Goal: Transaction & Acquisition: Purchase product/service

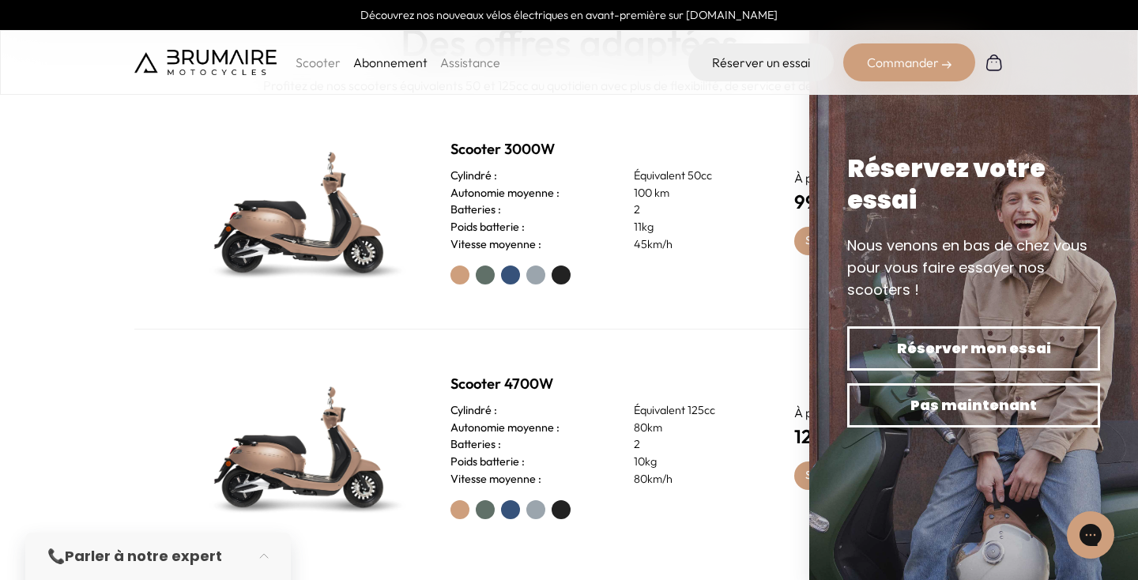
scroll to position [652, 0]
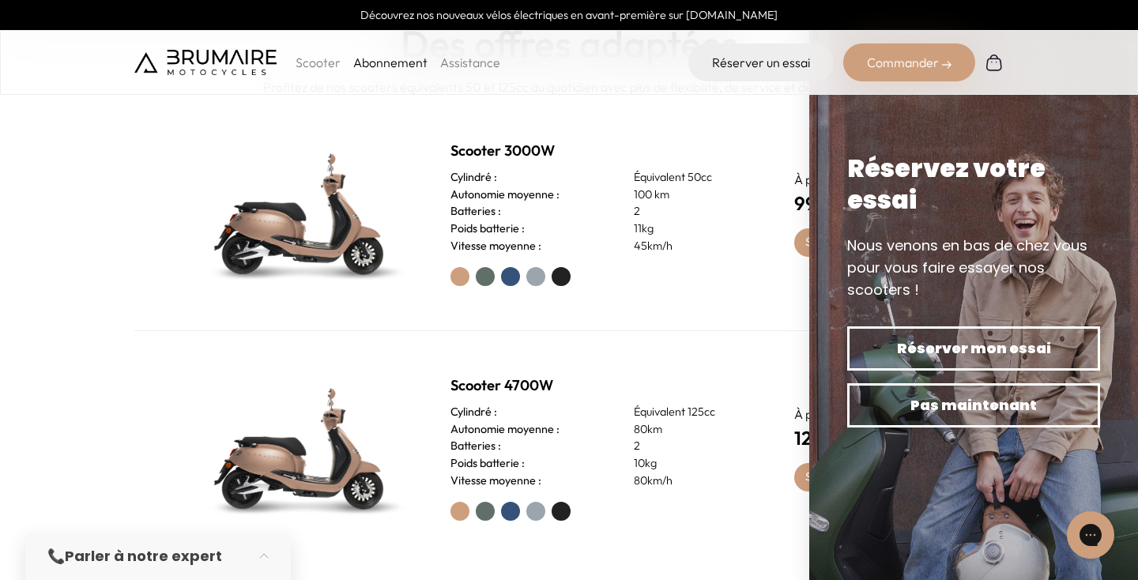
click at [678, 314] on div "Scooter 3000W Cylindré : Équivalent 50cc Autonomie moyenne : 100 km Batteries :…" at bounding box center [568, 213] width 869 height 235
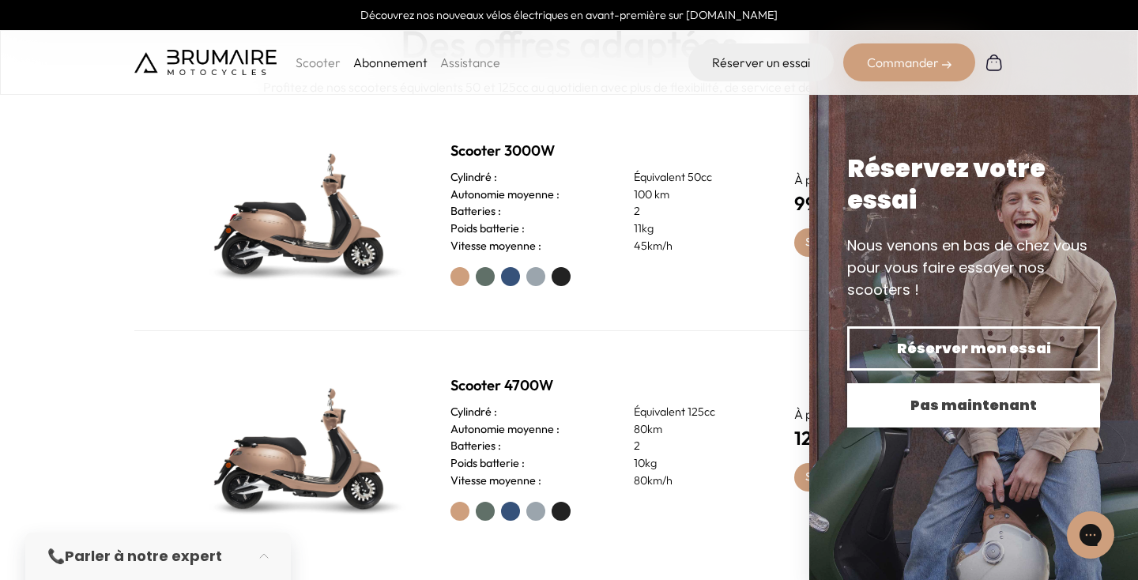
click at [949, 409] on span "Pas maintenant" at bounding box center [974, 405] width 198 height 22
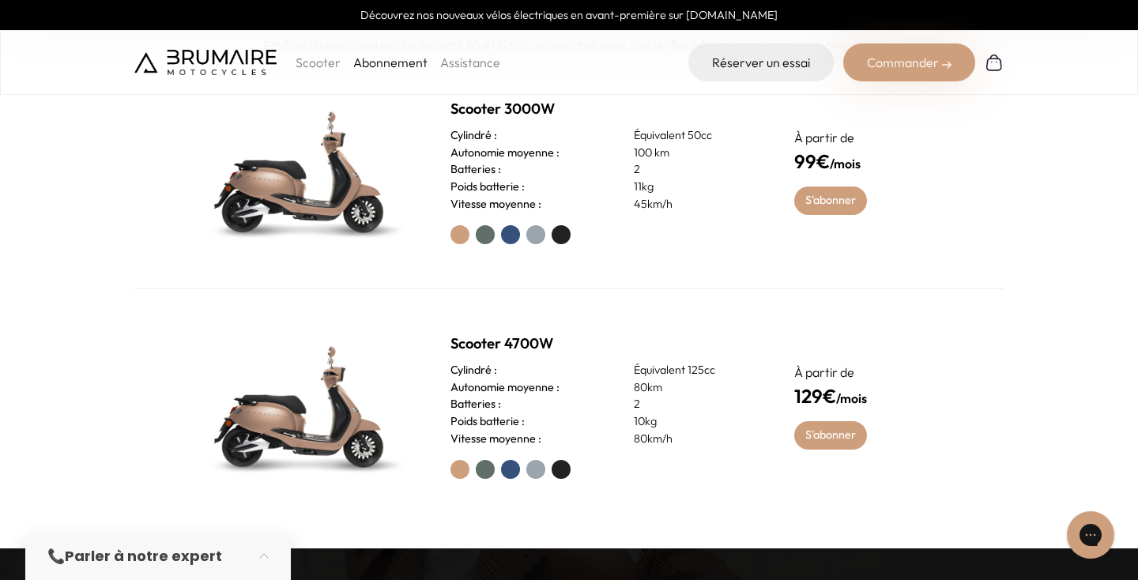
scroll to position [693, 0]
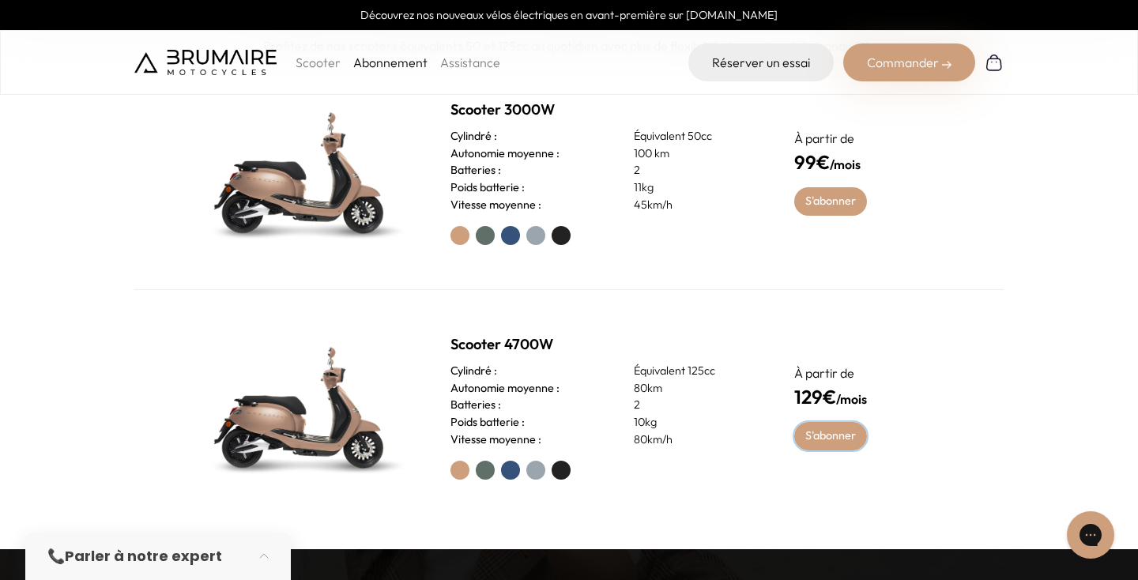
click at [813, 435] on link "S'abonner" at bounding box center [830, 436] width 73 height 28
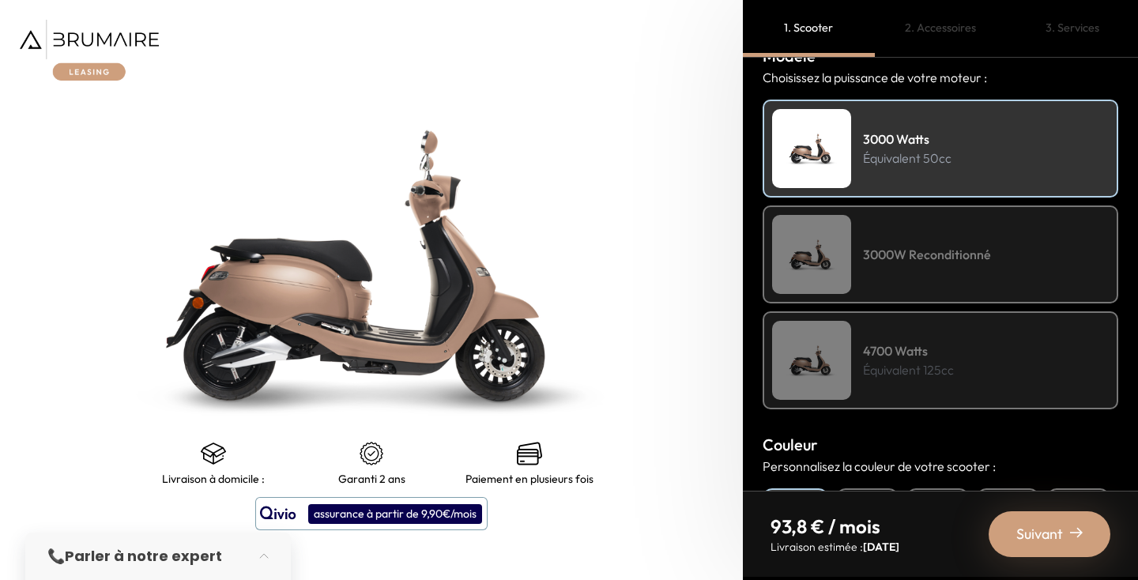
scroll to position [211, 0]
click at [834, 359] on img at bounding box center [811, 359] width 79 height 79
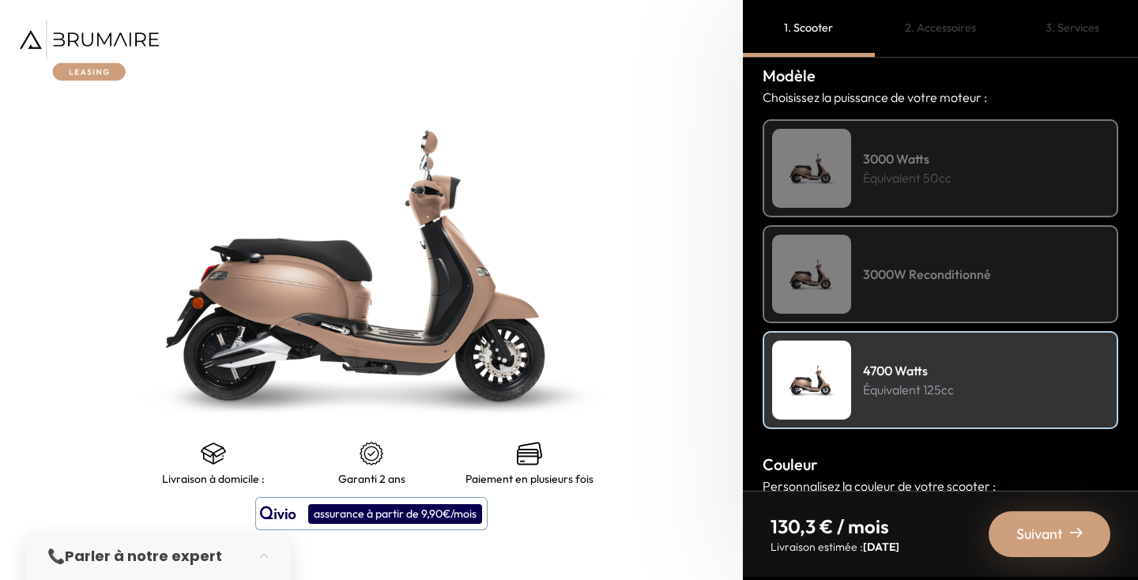
scroll to position [0, 0]
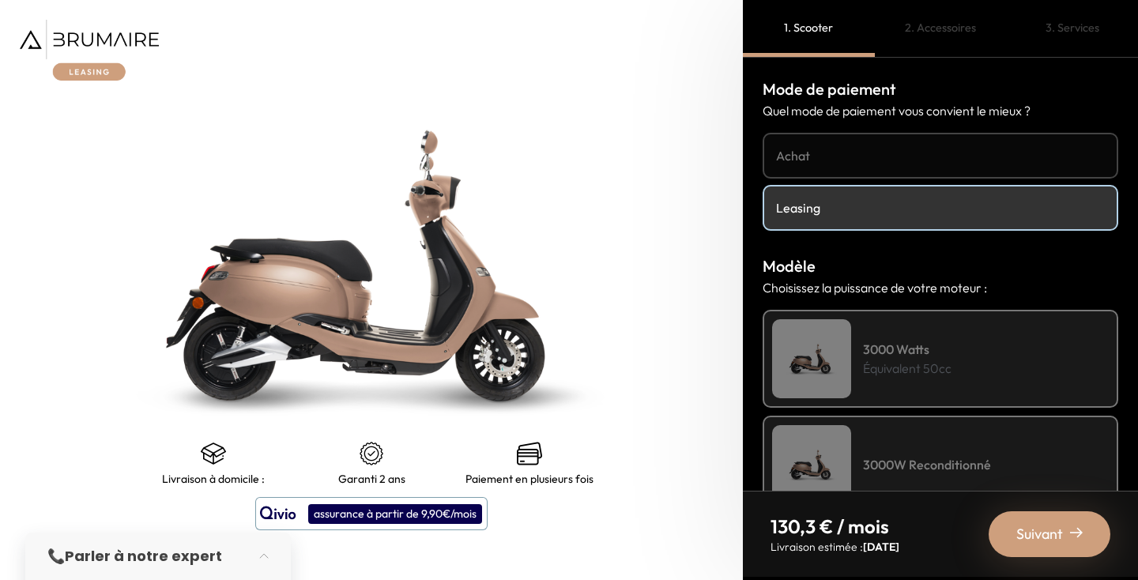
click at [782, 169] on link "Achat" at bounding box center [941, 156] width 356 height 46
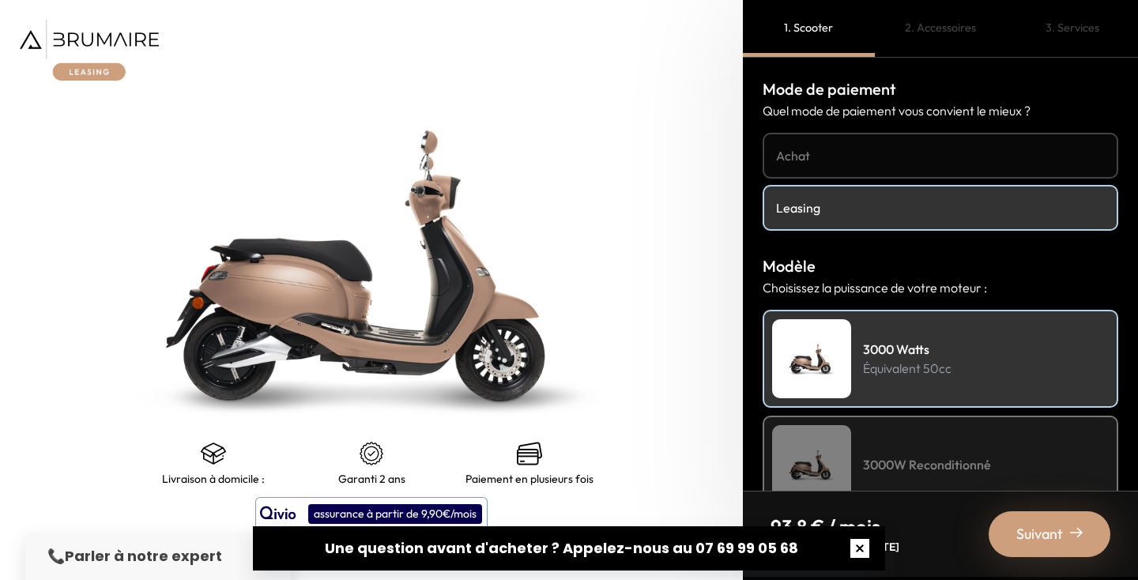
click at [858, 549] on button "button" at bounding box center [860, 548] width 51 height 51
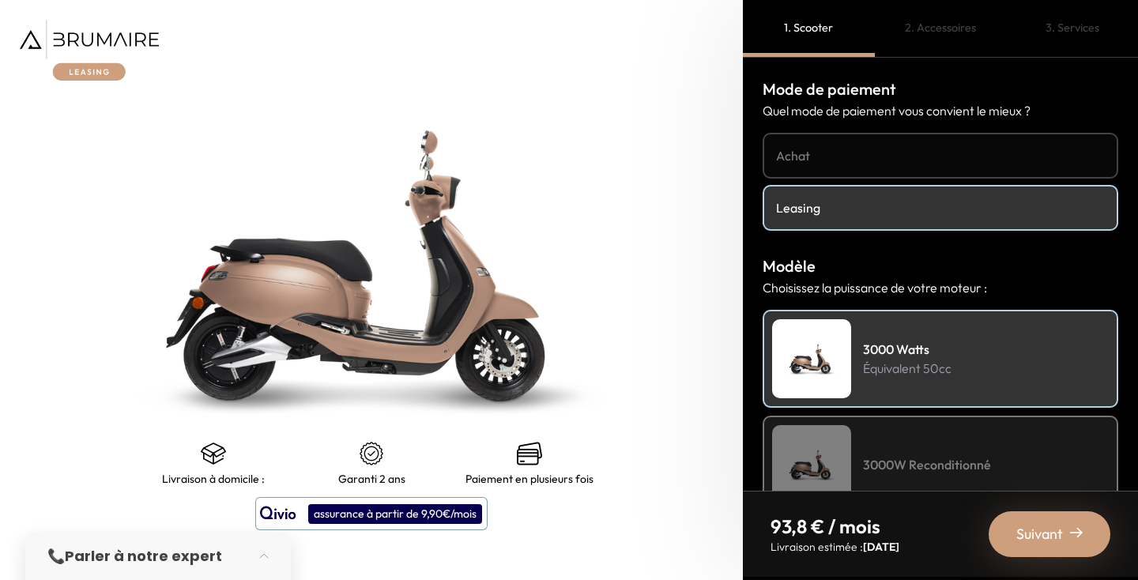
click at [885, 145] on link "Achat" at bounding box center [941, 156] width 356 height 46
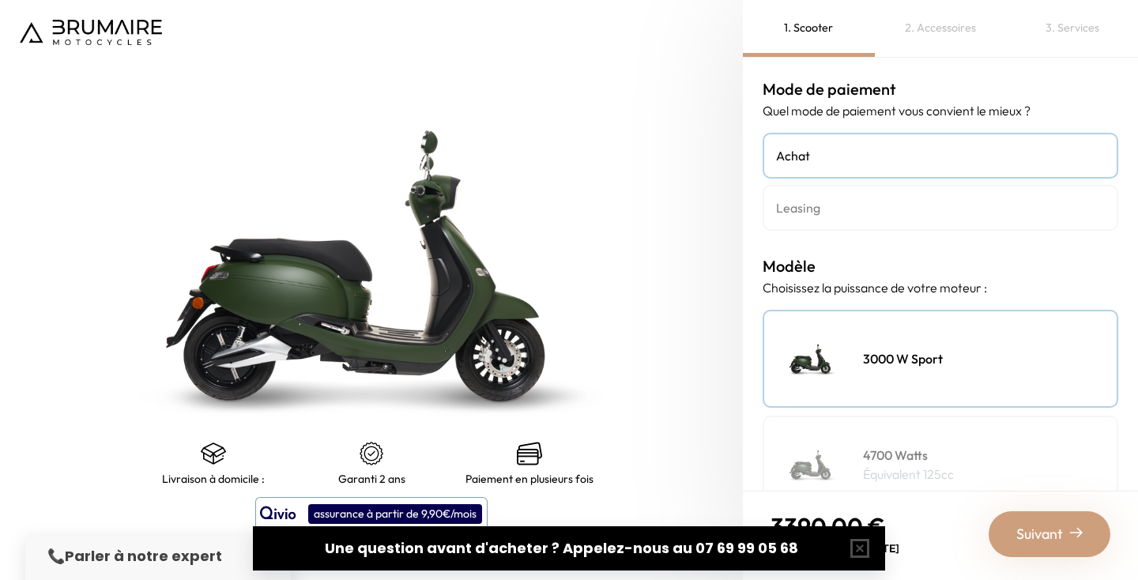
click at [862, 197] on link "Leasing" at bounding box center [941, 208] width 356 height 46
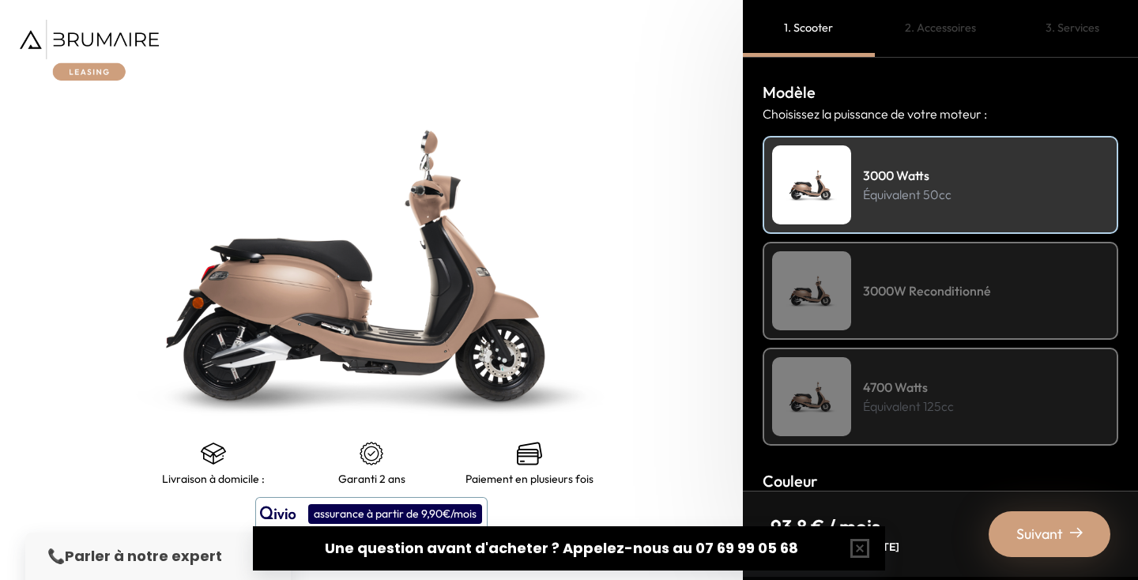
scroll to position [170, 0]
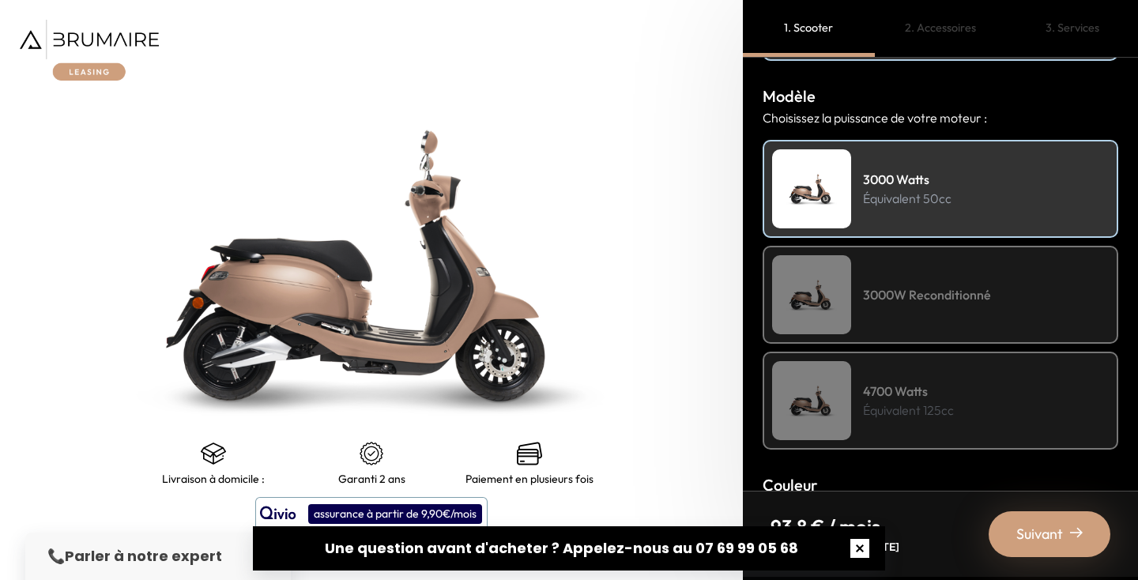
click at [861, 546] on button "button" at bounding box center [860, 548] width 51 height 51
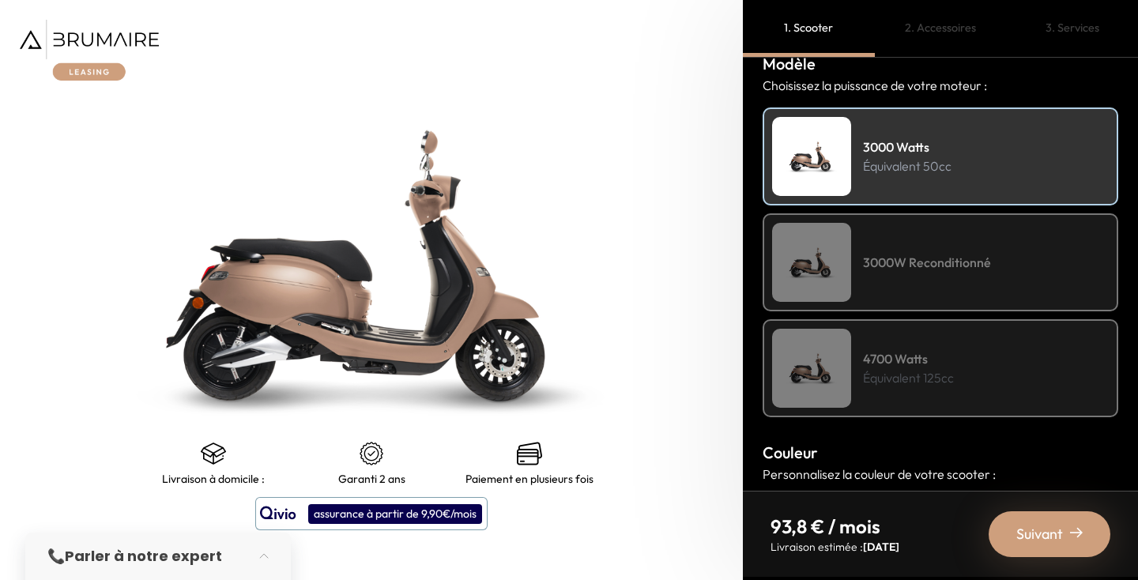
scroll to position [210, 0]
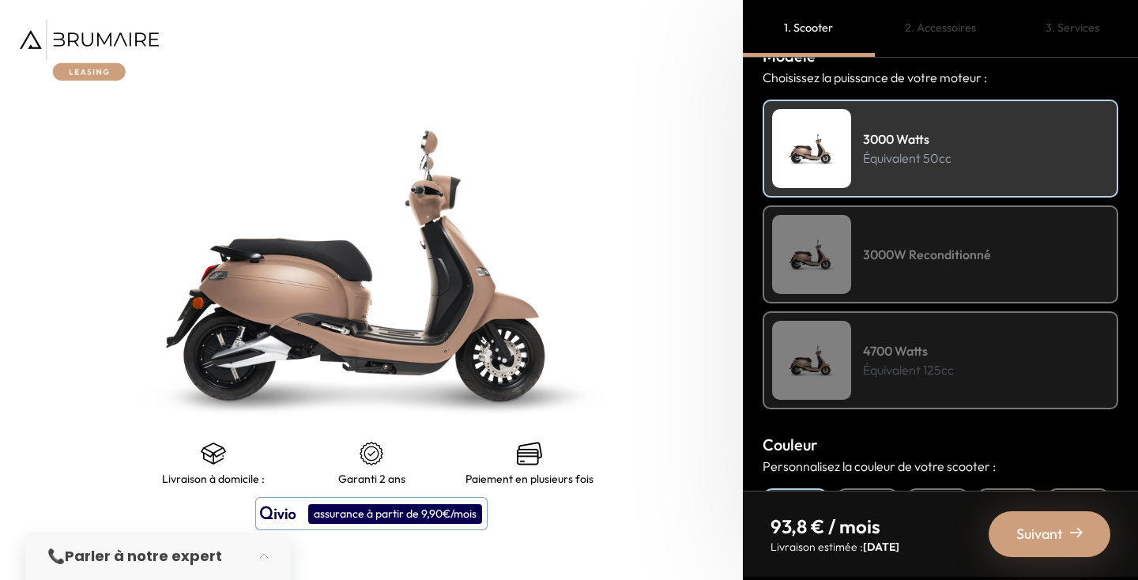
click at [895, 273] on div "3000W Reconditionné" at bounding box center [941, 254] width 356 height 98
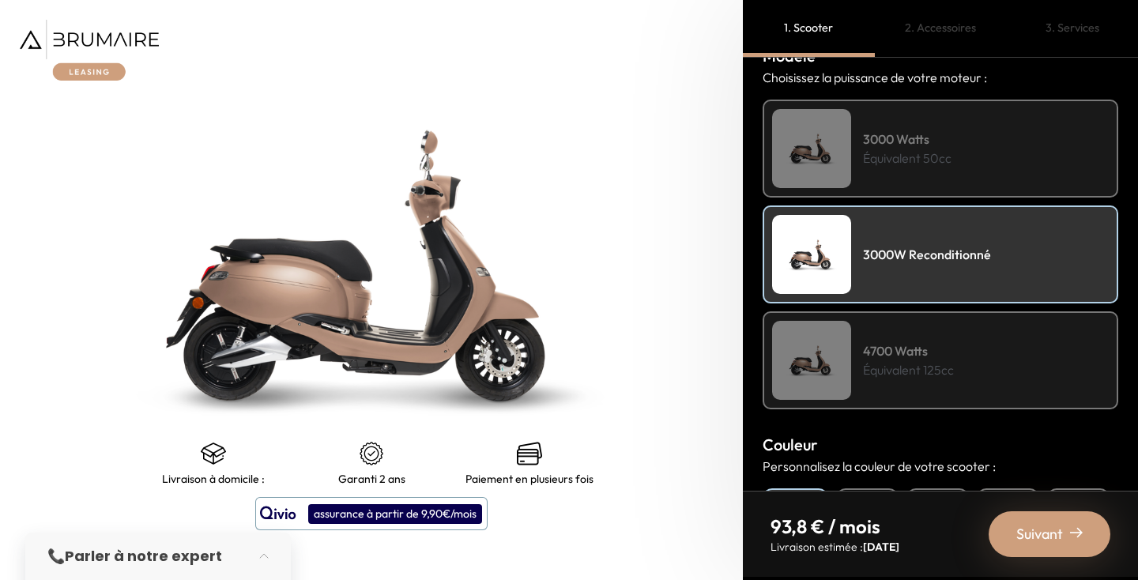
click at [921, 178] on div "3000 Watts Équivalent 50cc" at bounding box center [941, 149] width 356 height 98
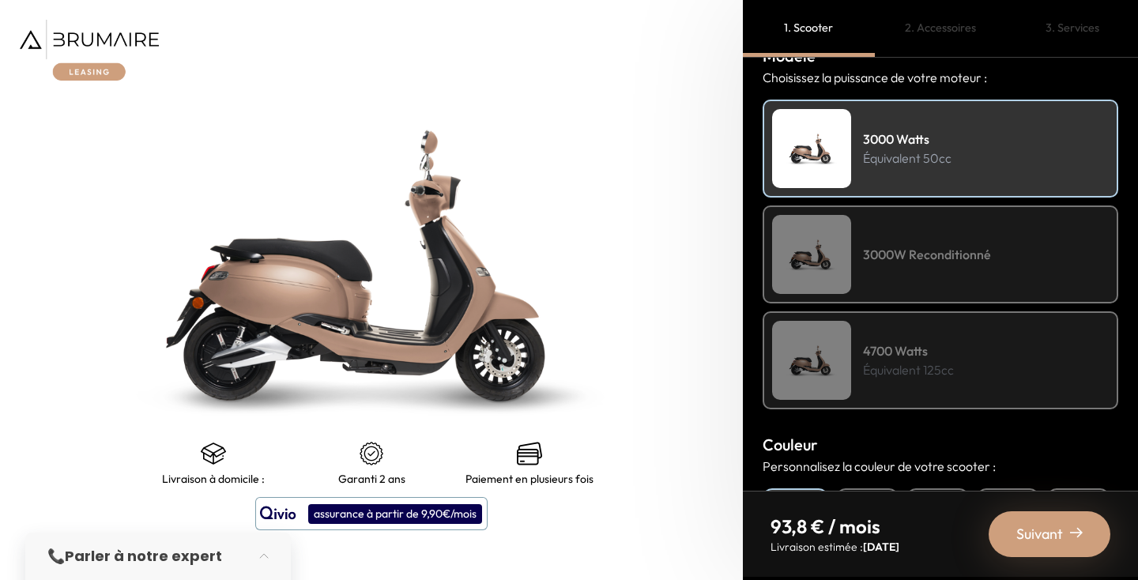
click at [900, 247] on h4 "3000W Reconditionné" at bounding box center [927, 254] width 128 height 19
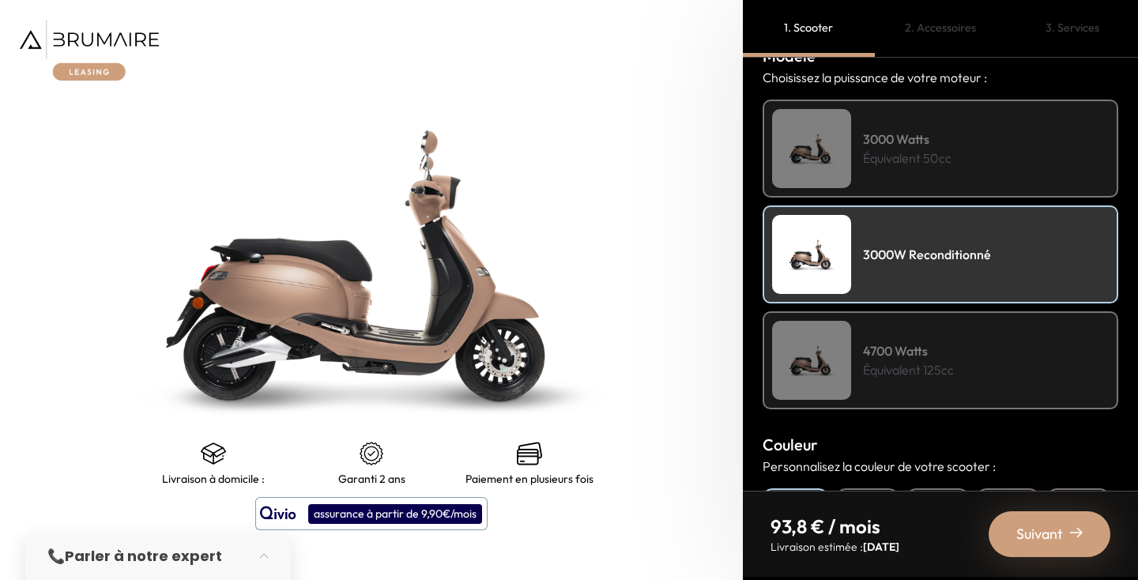
click at [914, 154] on p "Équivalent 50cc" at bounding box center [907, 158] width 89 height 19
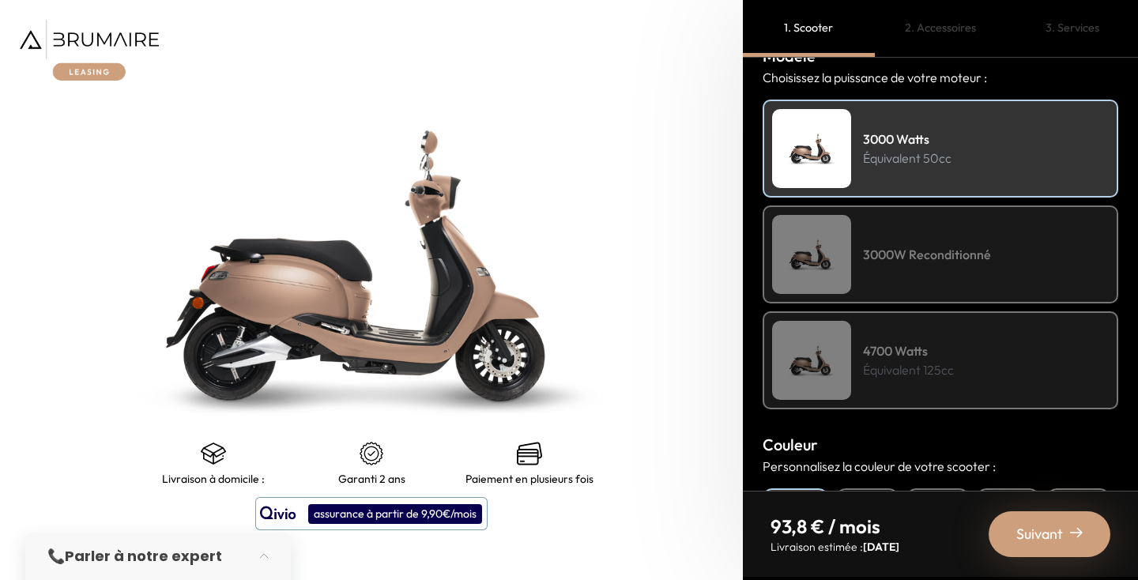
click at [892, 273] on div "3000W Reconditionné" at bounding box center [941, 254] width 356 height 98
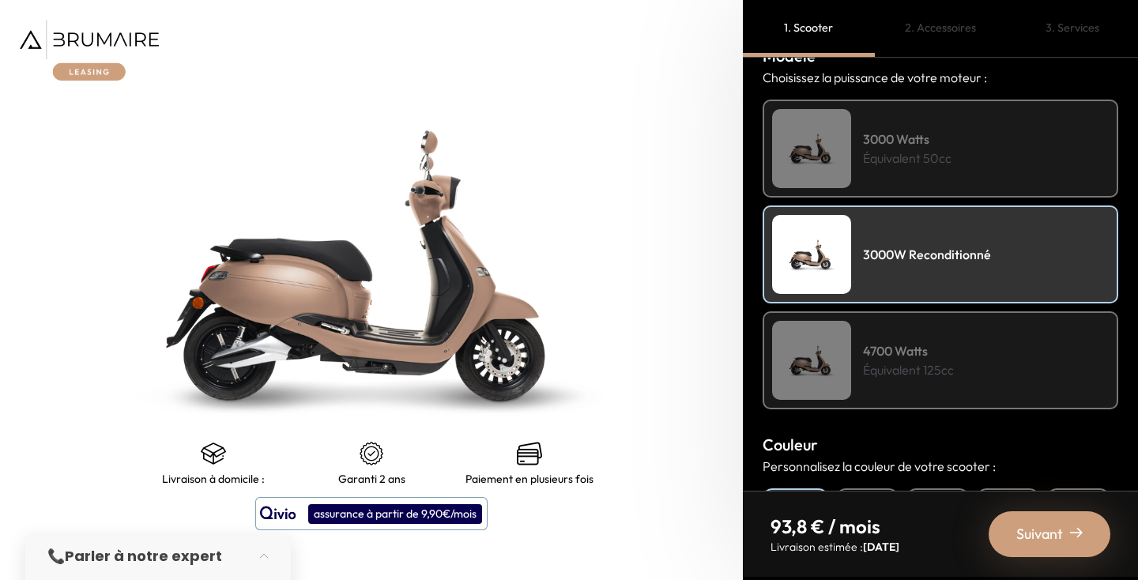
click at [882, 363] on p "Équivalent 125cc" at bounding box center [908, 369] width 91 height 19
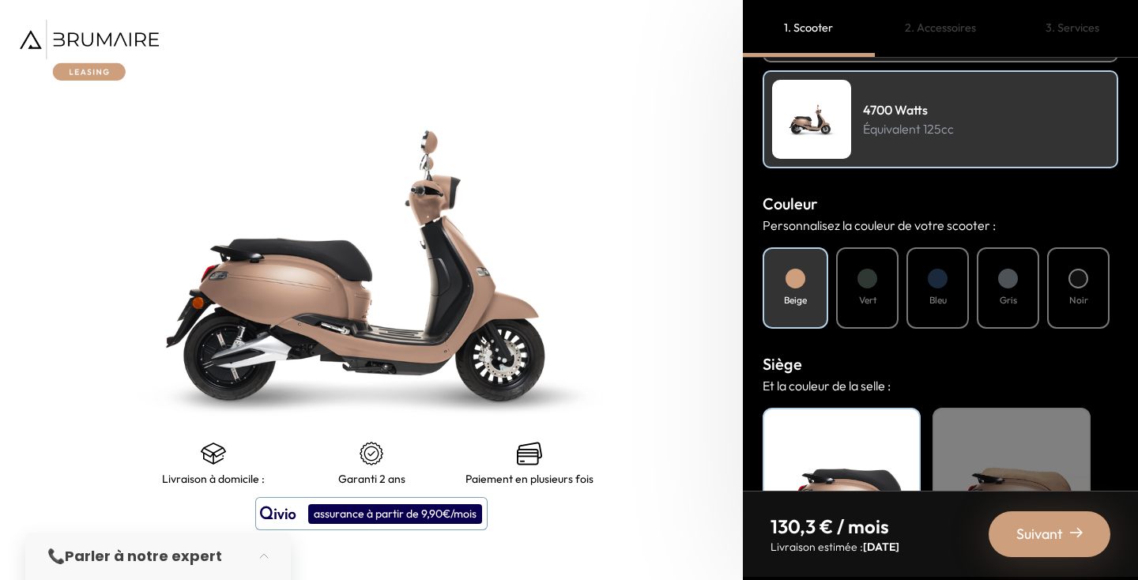
scroll to position [469, 0]
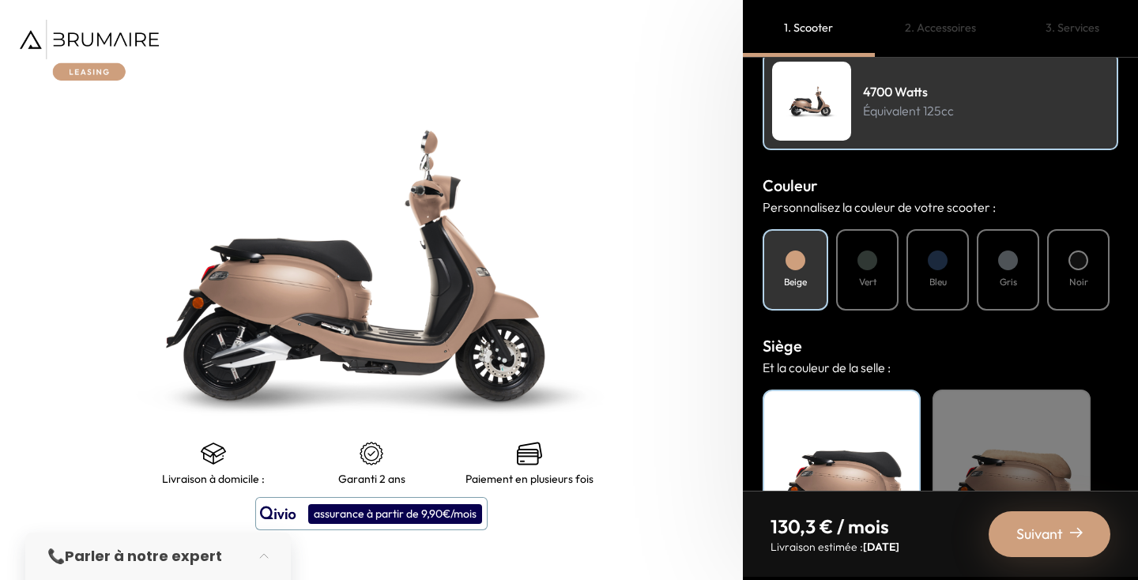
click at [883, 276] on div "Vert" at bounding box center [867, 269] width 62 height 81
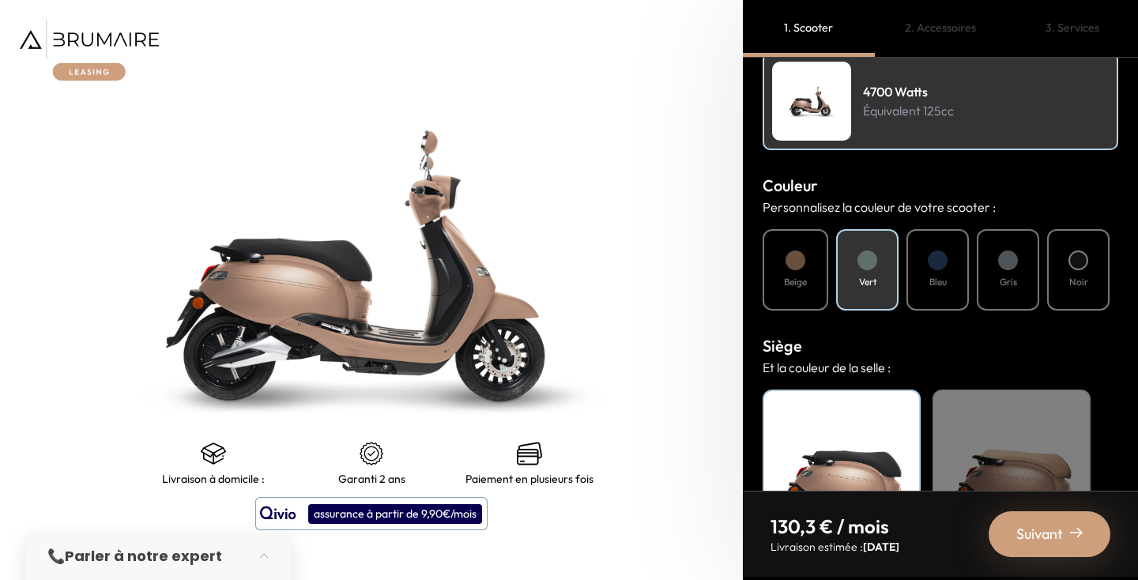
click at [933, 281] on h4 "Bleu" at bounding box center [937, 282] width 17 height 14
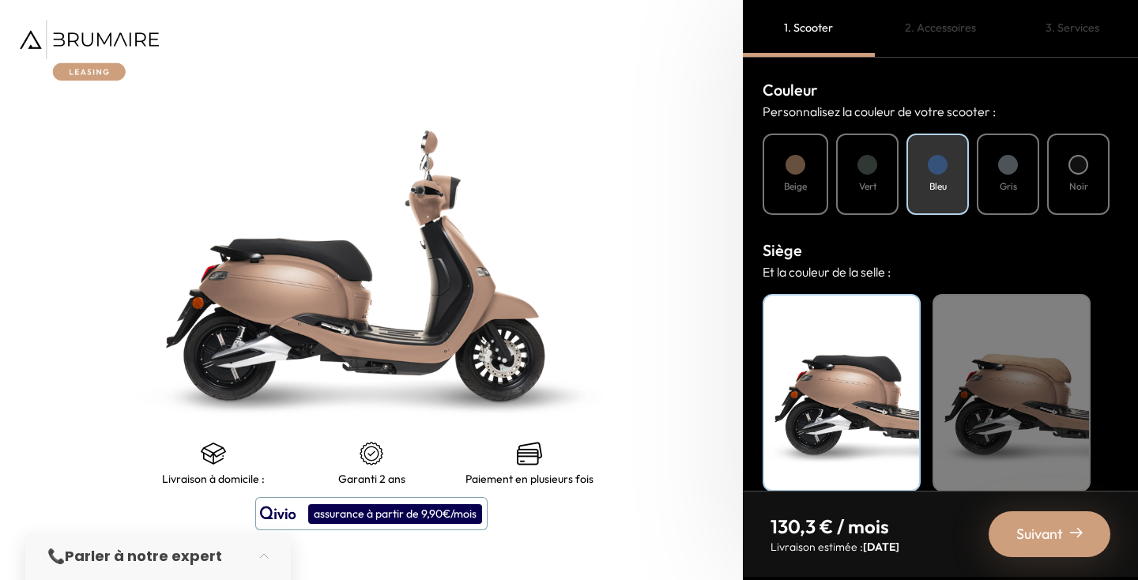
scroll to position [586, 0]
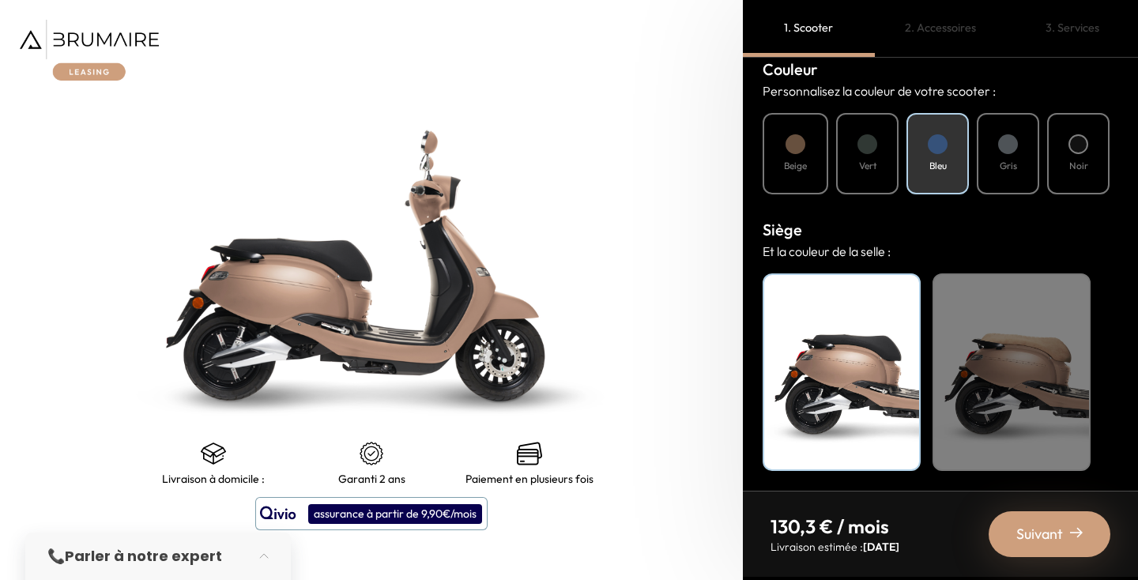
click at [986, 333] on div "Beige" at bounding box center [1012, 372] width 158 height 198
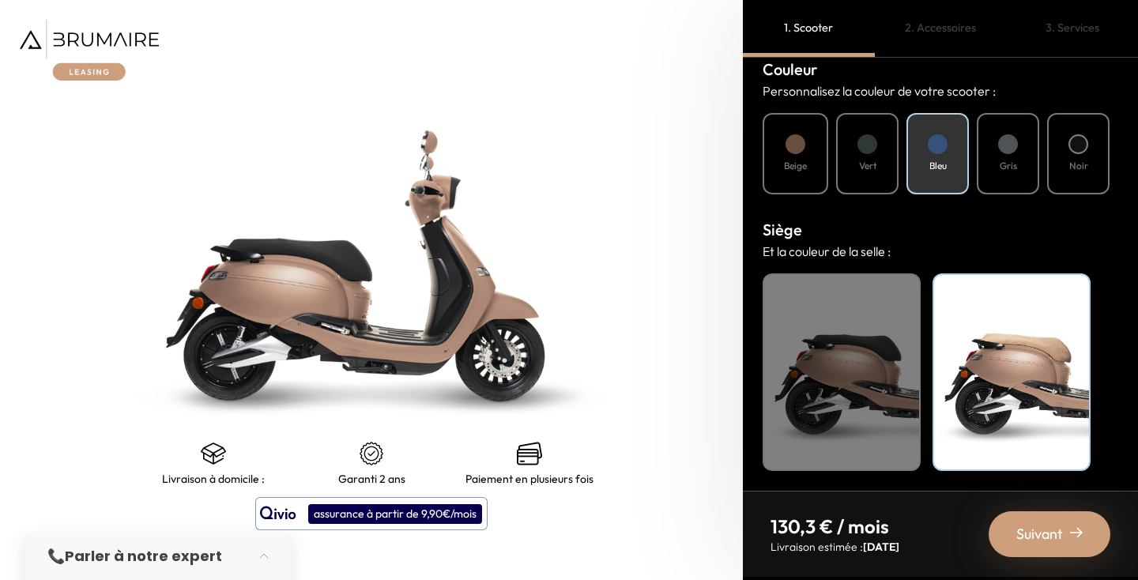
click at [892, 340] on div "Noir" at bounding box center [842, 372] width 158 height 198
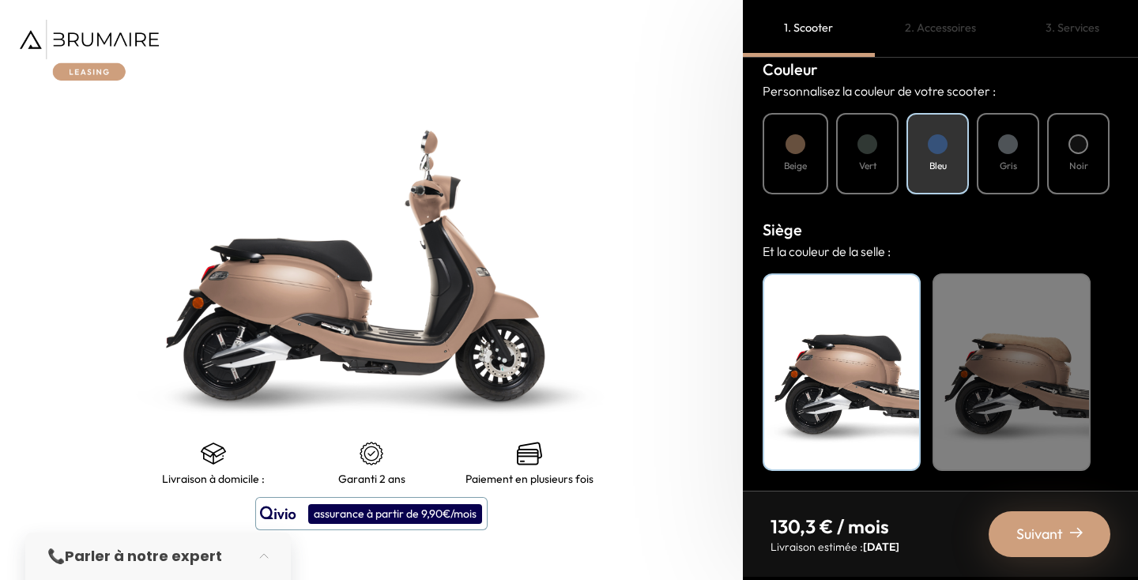
click at [1068, 145] on div at bounding box center [1078, 144] width 20 height 20
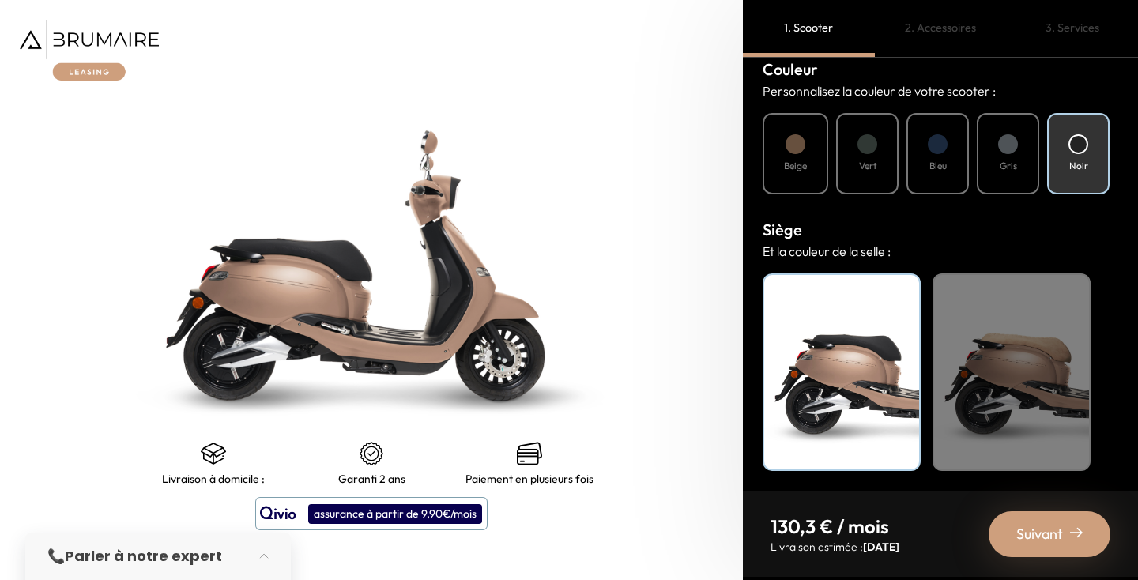
click at [1004, 133] on div "Gris" at bounding box center [1008, 153] width 62 height 81
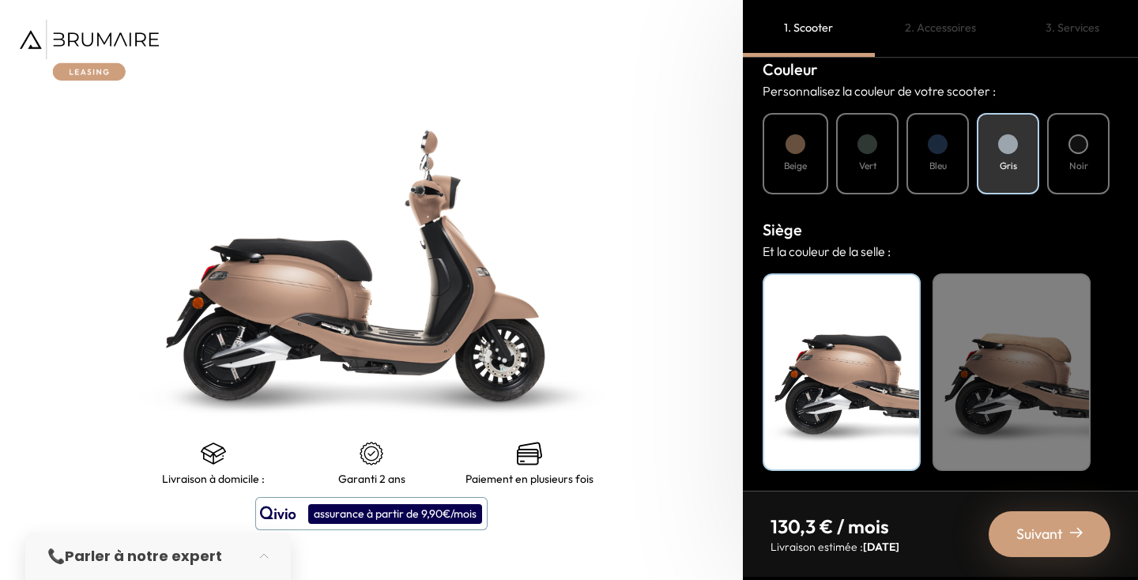
click at [780, 157] on div "Beige" at bounding box center [796, 153] width 66 height 81
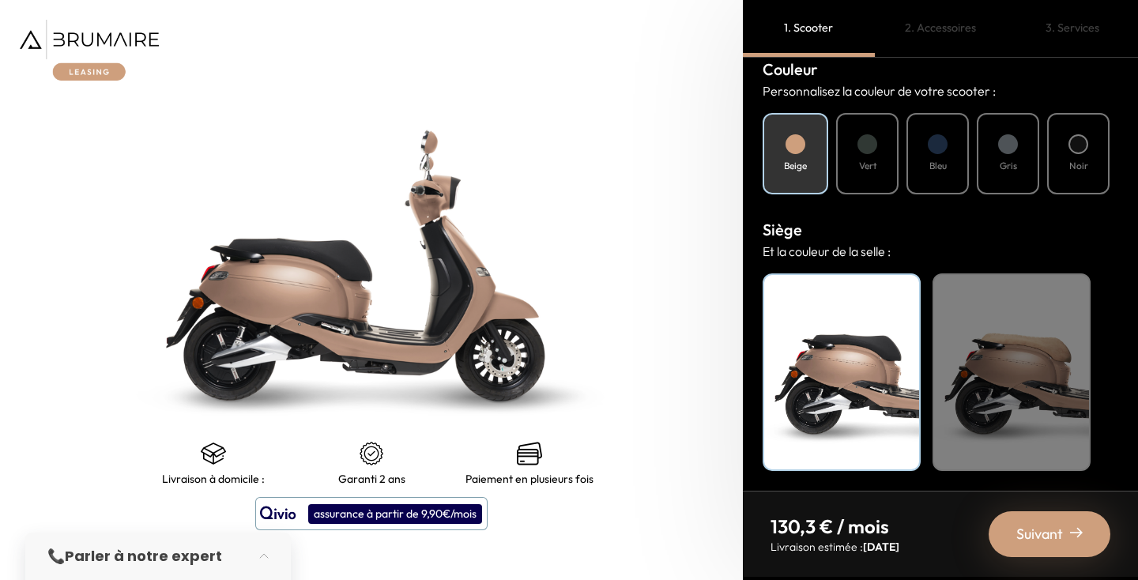
click at [859, 156] on div "Vert" at bounding box center [867, 153] width 62 height 81
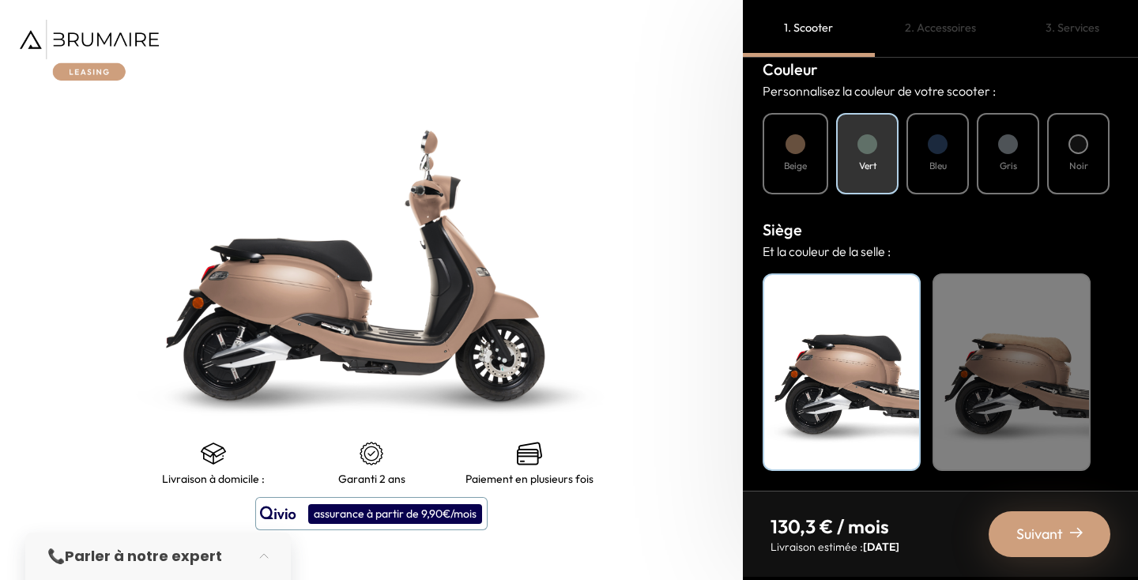
click at [936, 157] on div "Bleu" at bounding box center [937, 153] width 62 height 81
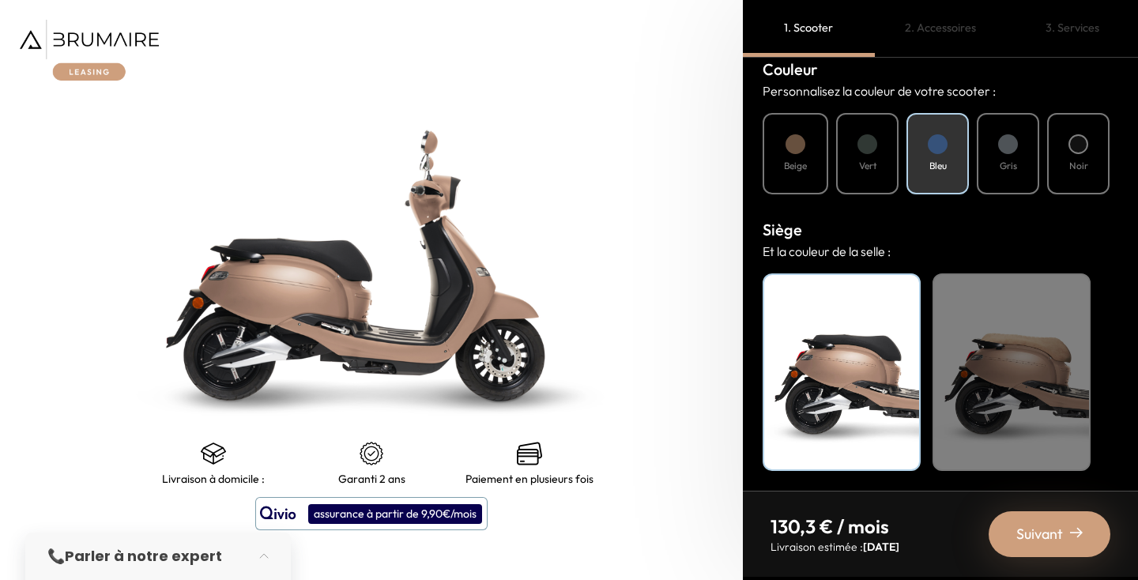
click at [1004, 157] on div "Gris" at bounding box center [1008, 153] width 62 height 81
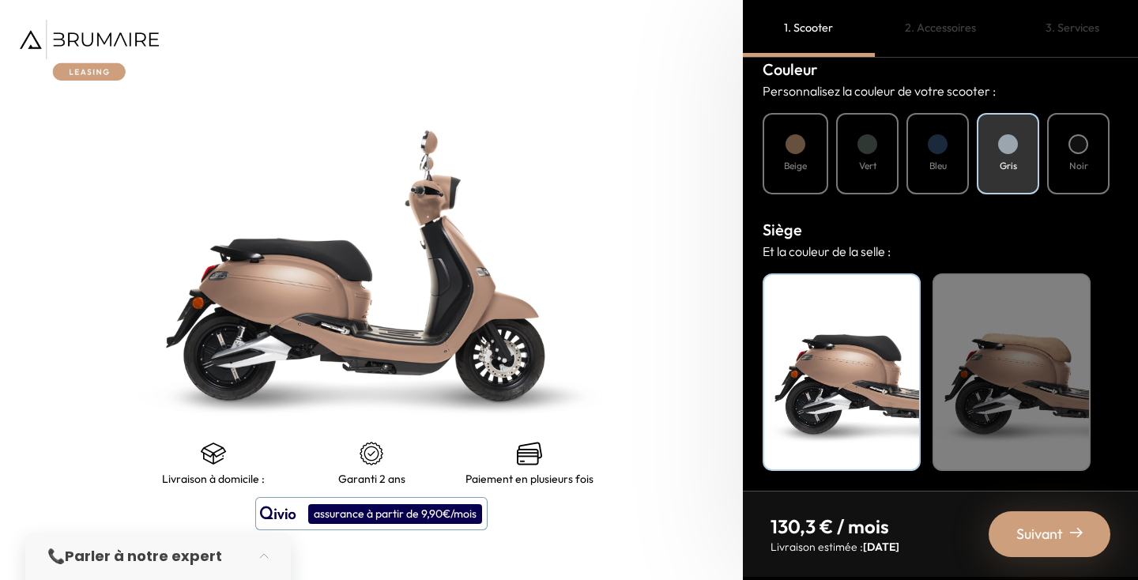
click at [1078, 155] on div "Noir" at bounding box center [1078, 153] width 62 height 81
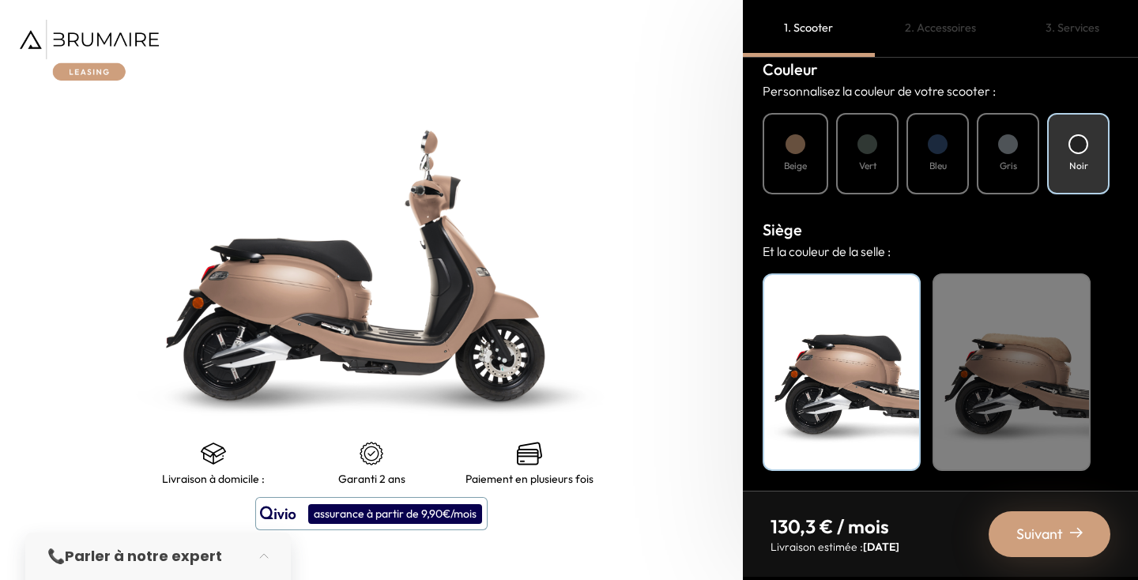
click at [1013, 387] on div "Beige" at bounding box center [1012, 372] width 158 height 198
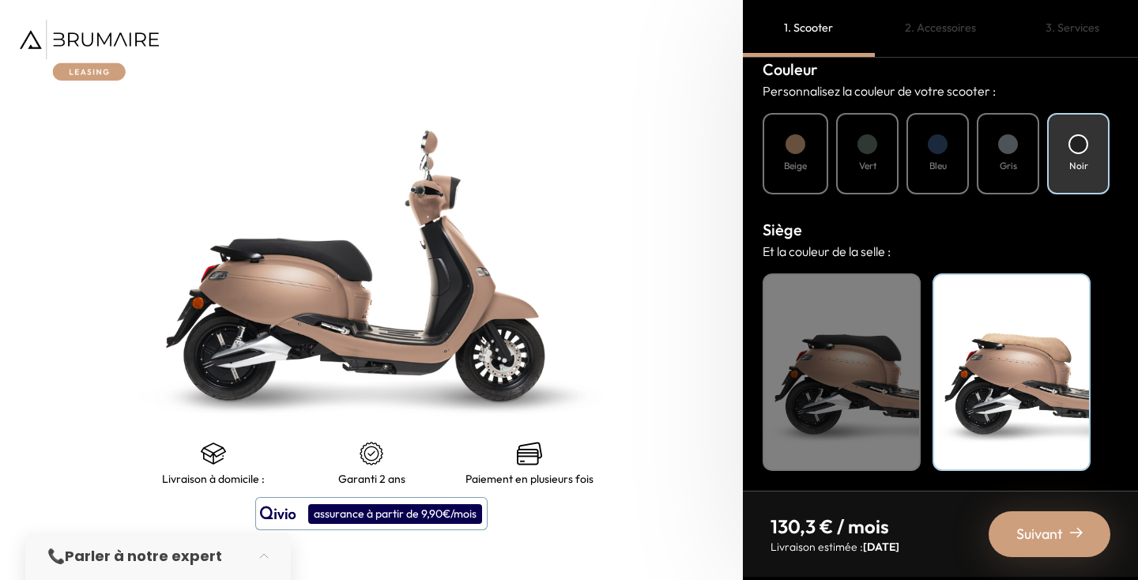
click at [879, 382] on div "Noir" at bounding box center [842, 372] width 158 height 198
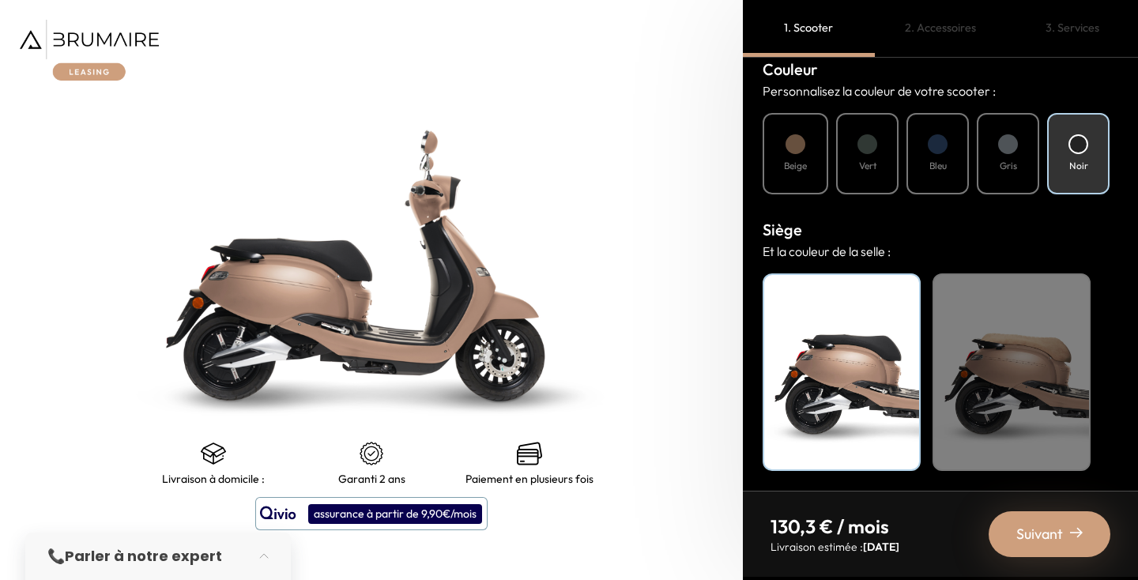
click at [1008, 546] on div "Suivant" at bounding box center [1050, 534] width 122 height 46
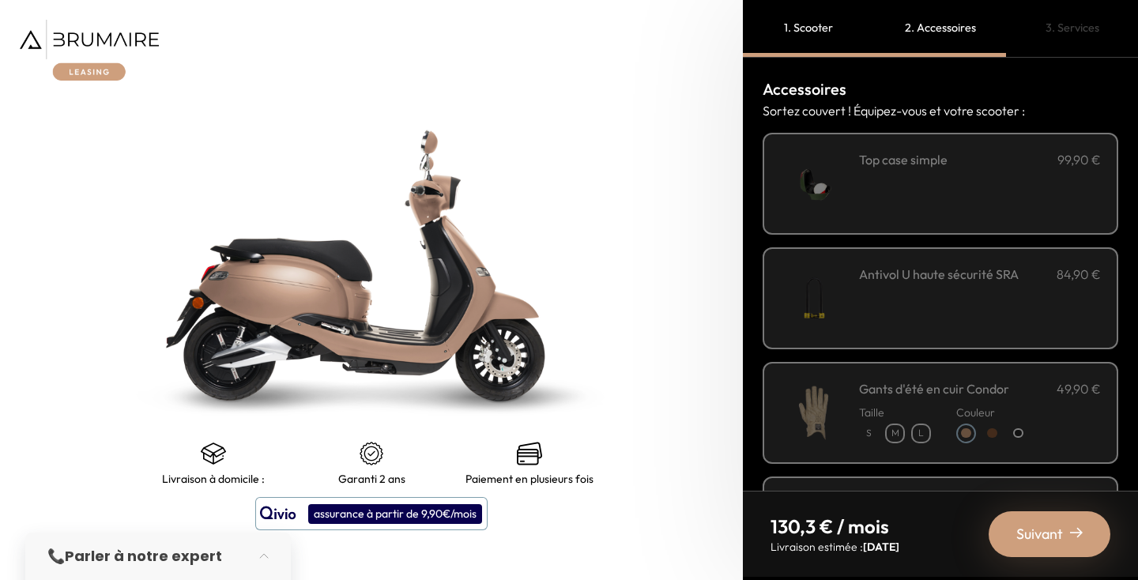
click at [938, 212] on div "**********" at bounding box center [980, 183] width 242 height 67
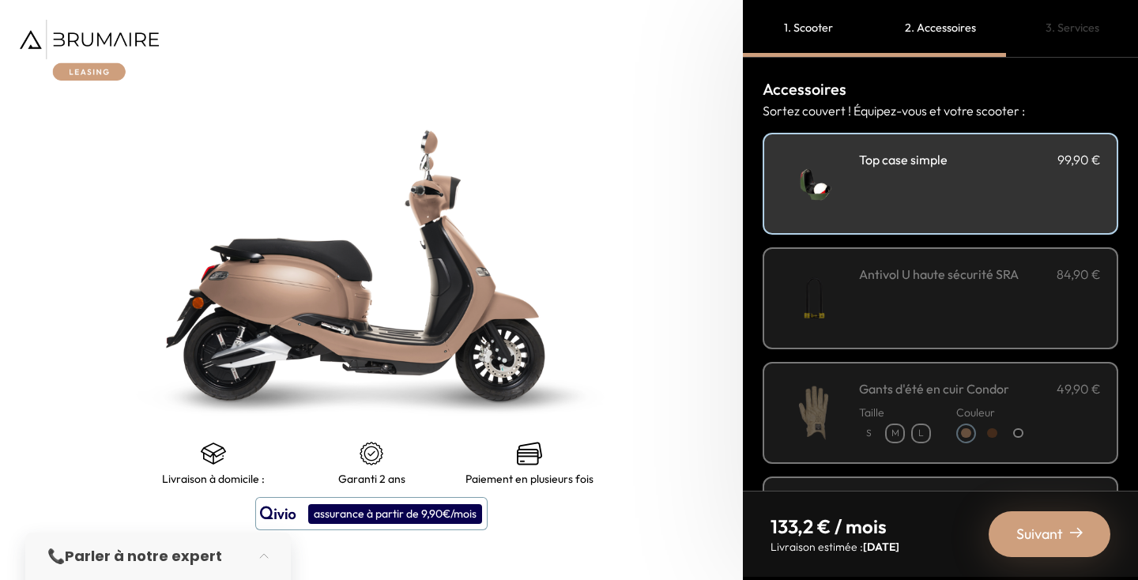
click at [906, 278] on h3 "Antivol U haute sécurité SRA" at bounding box center [939, 274] width 160 height 19
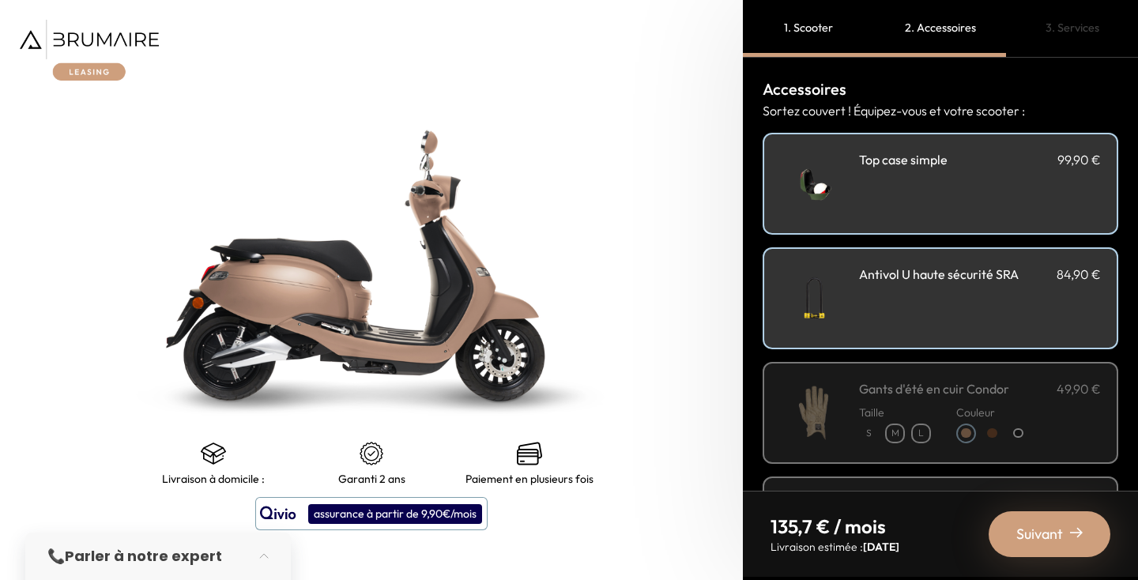
click at [916, 282] on h3 "Antivol U haute sécurité SRA" at bounding box center [939, 274] width 160 height 19
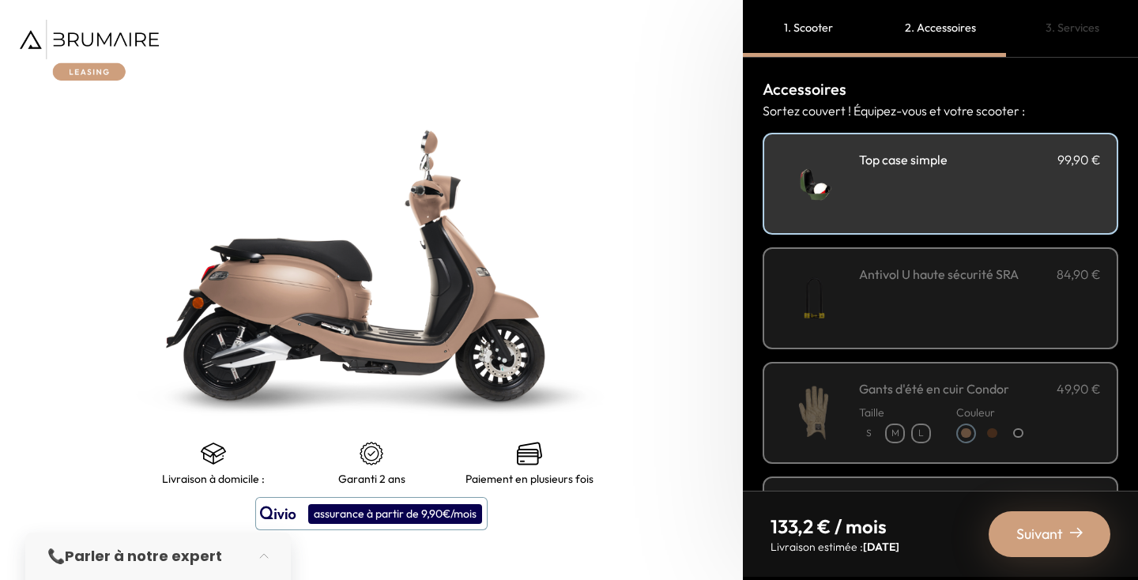
click at [916, 281] on h3 "Antivol U haute sécurité SRA" at bounding box center [939, 274] width 160 height 19
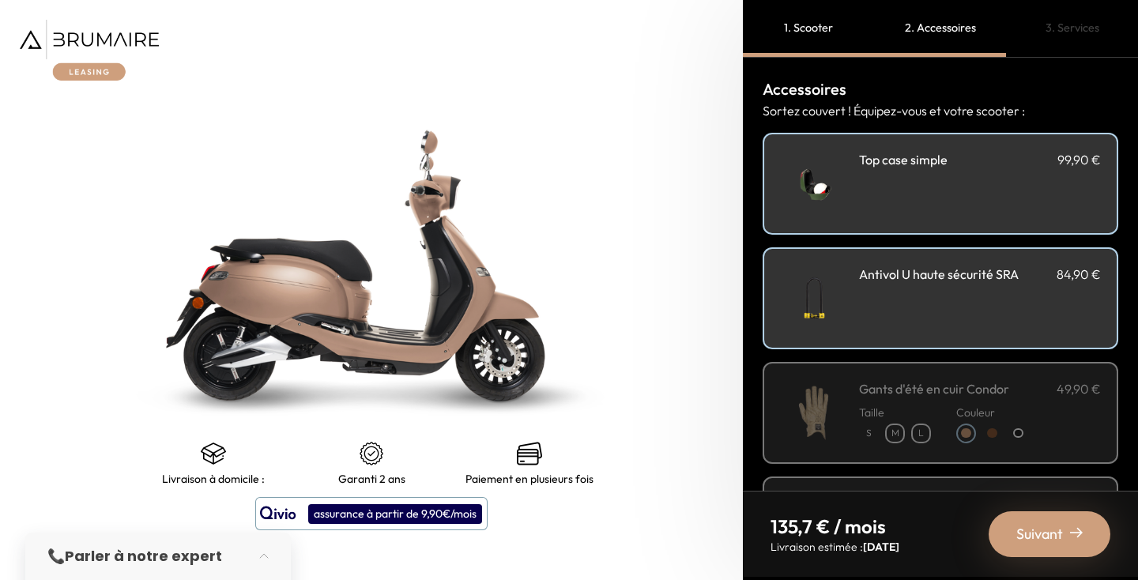
click at [905, 277] on h3 "Antivol U haute sécurité SRA" at bounding box center [939, 274] width 160 height 19
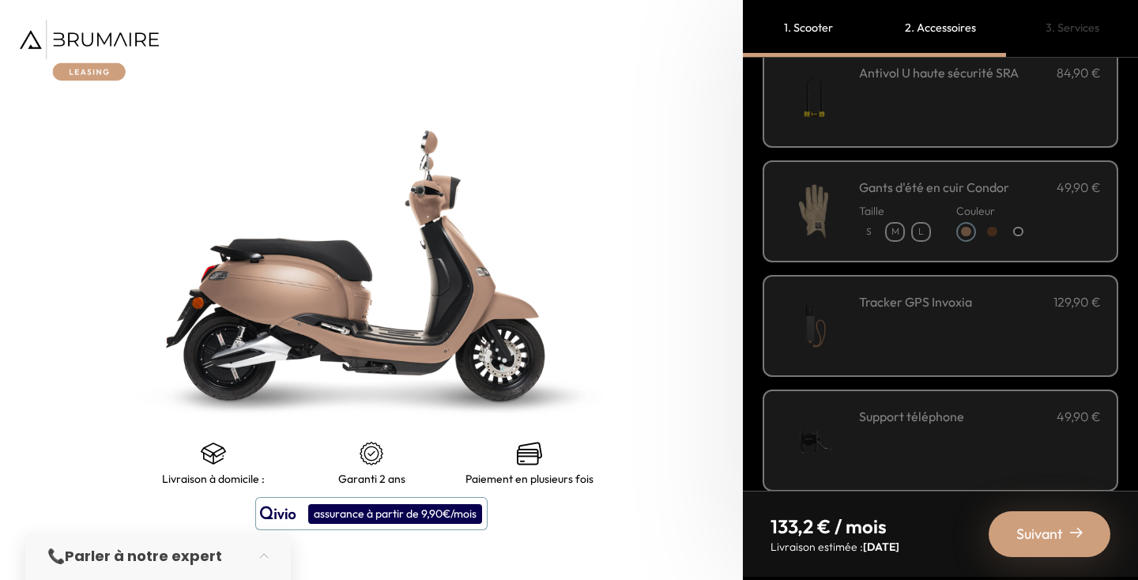
scroll to position [202, 0]
click at [902, 319] on div "Tracker GPS Invoxia 129,90 €" at bounding box center [980, 325] width 242 height 67
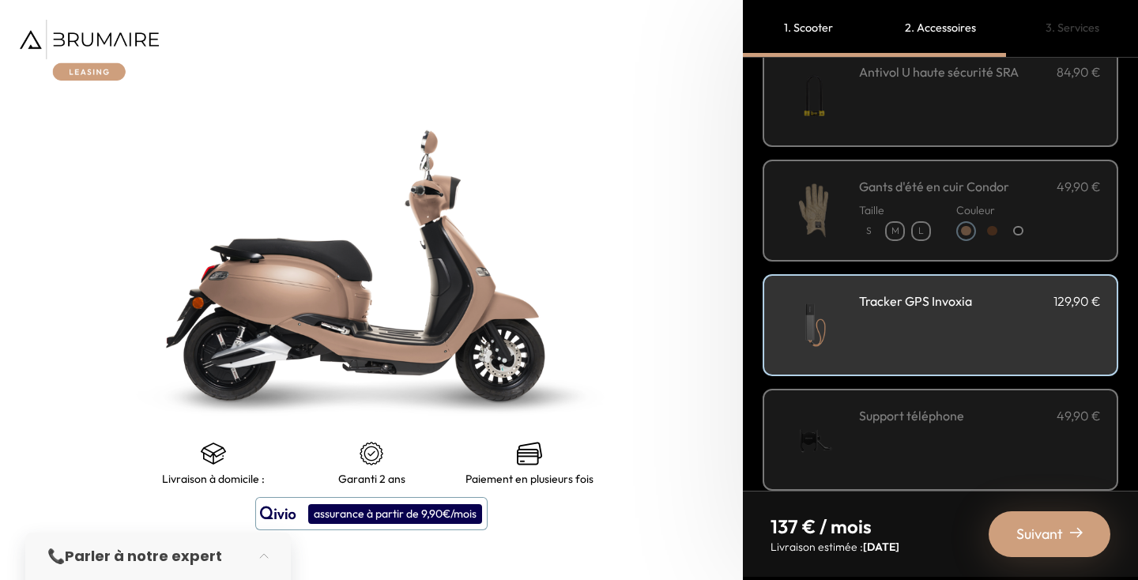
click at [902, 318] on div "Tracker GPS Invoxia 129,90 €" at bounding box center [980, 325] width 242 height 67
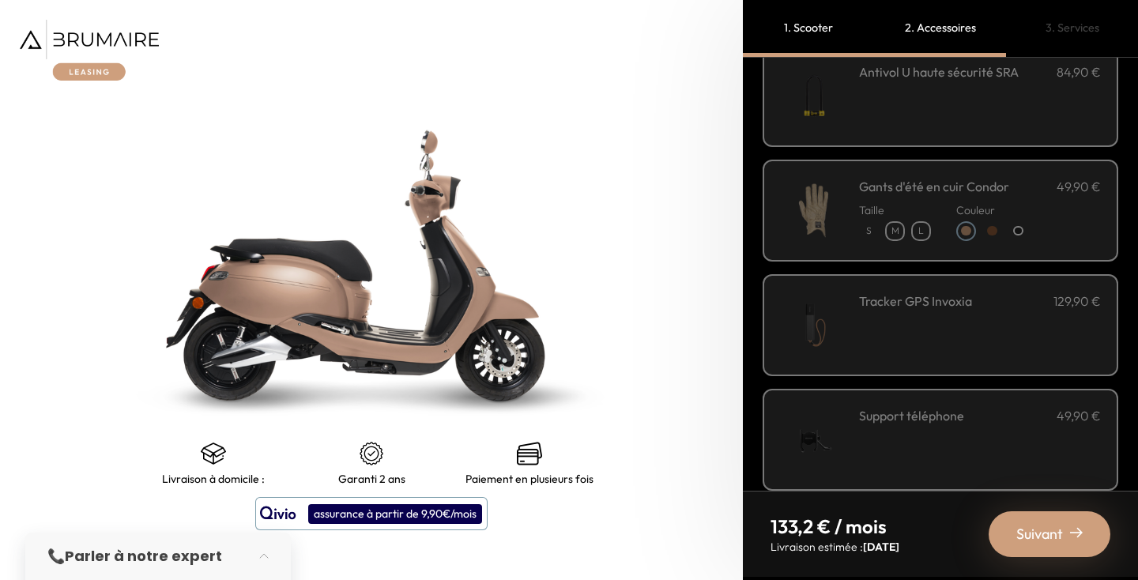
click at [902, 318] on div "Tracker GPS Invoxia 129,90 €" at bounding box center [980, 325] width 242 height 67
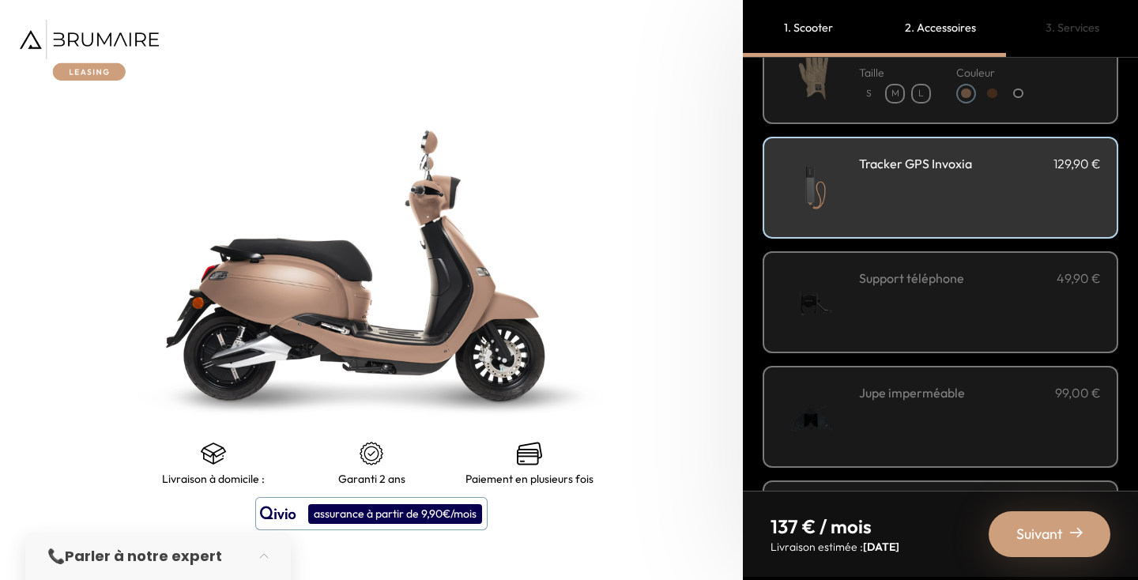
scroll to position [364, 0]
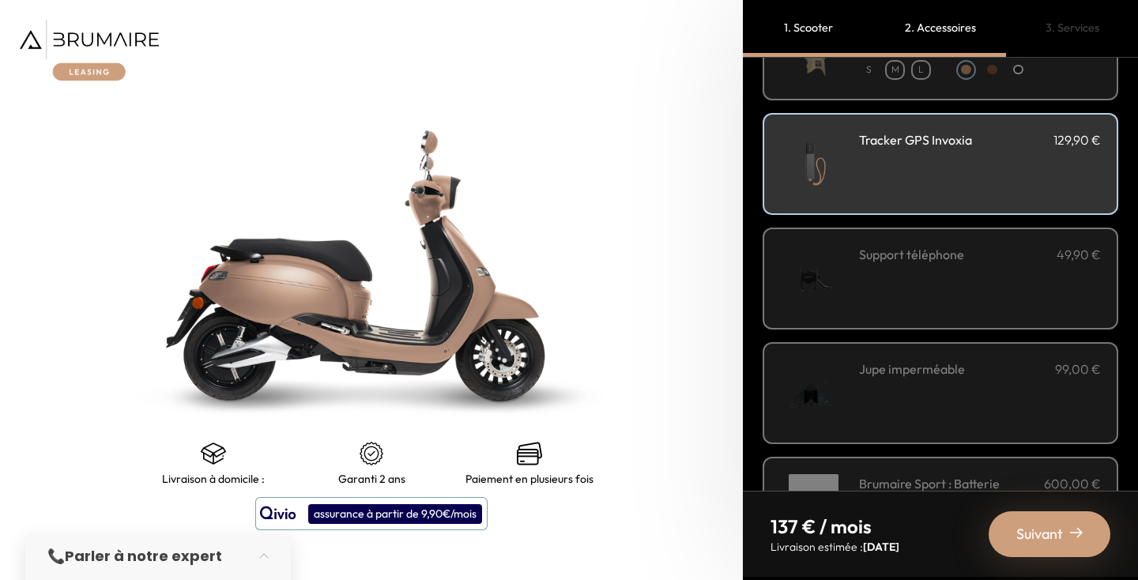
click at [901, 273] on div "Support téléphone 49,90 €" at bounding box center [980, 278] width 242 height 67
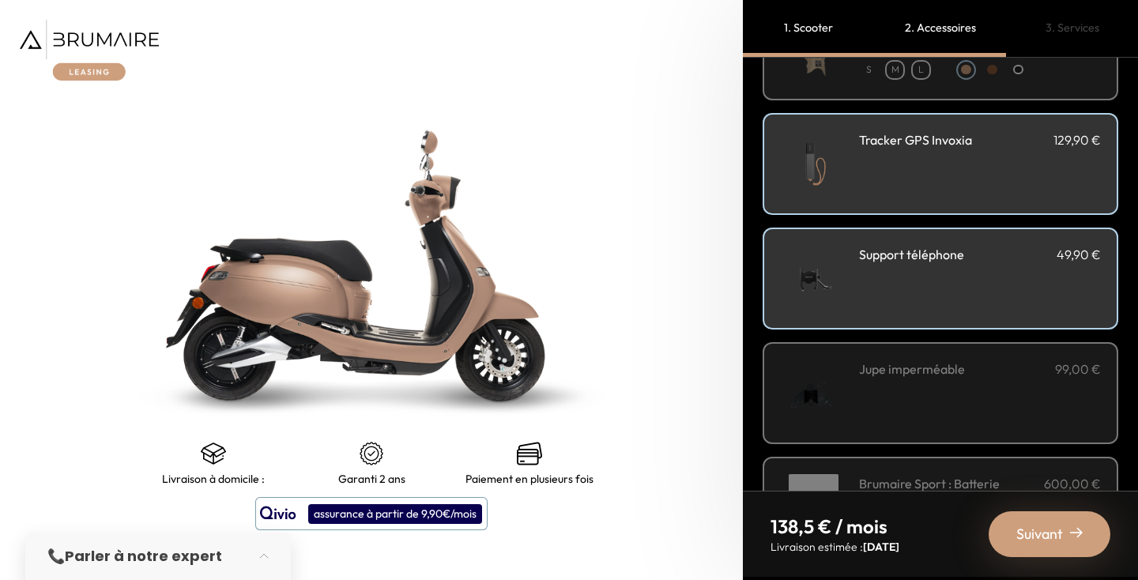
click at [901, 273] on div "Support téléphone 49,90 €" at bounding box center [980, 278] width 242 height 67
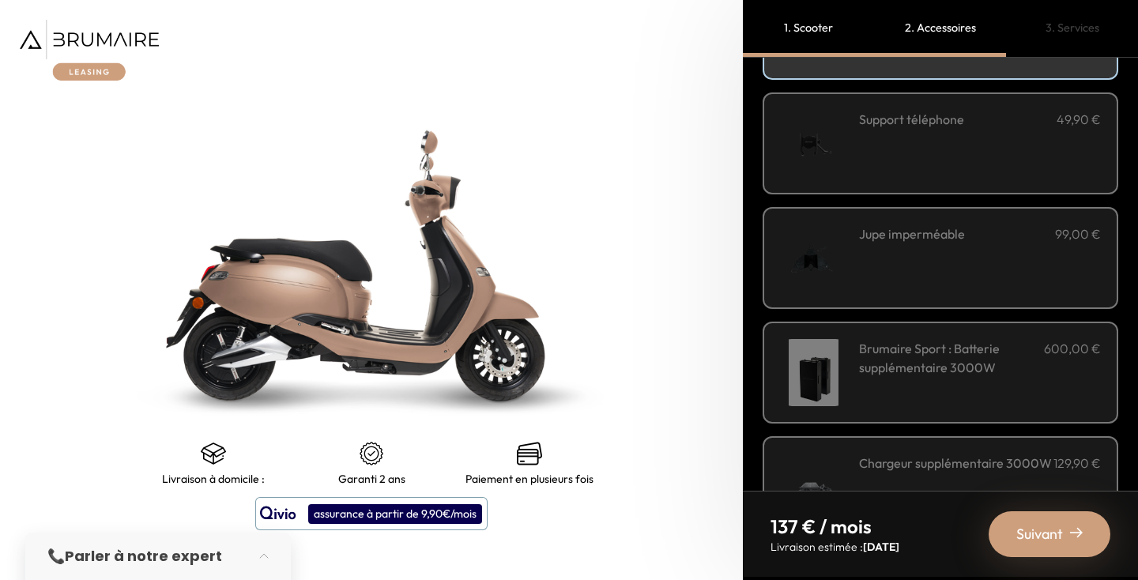
scroll to position [491, 0]
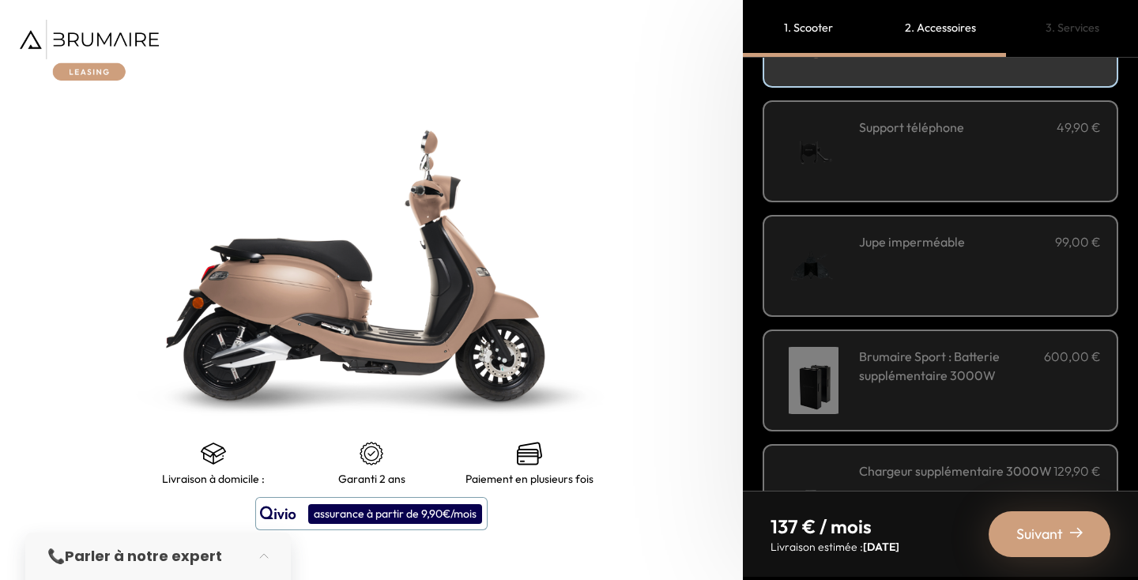
click at [901, 273] on div "Jupe imperméable 99,00 €" at bounding box center [980, 265] width 242 height 67
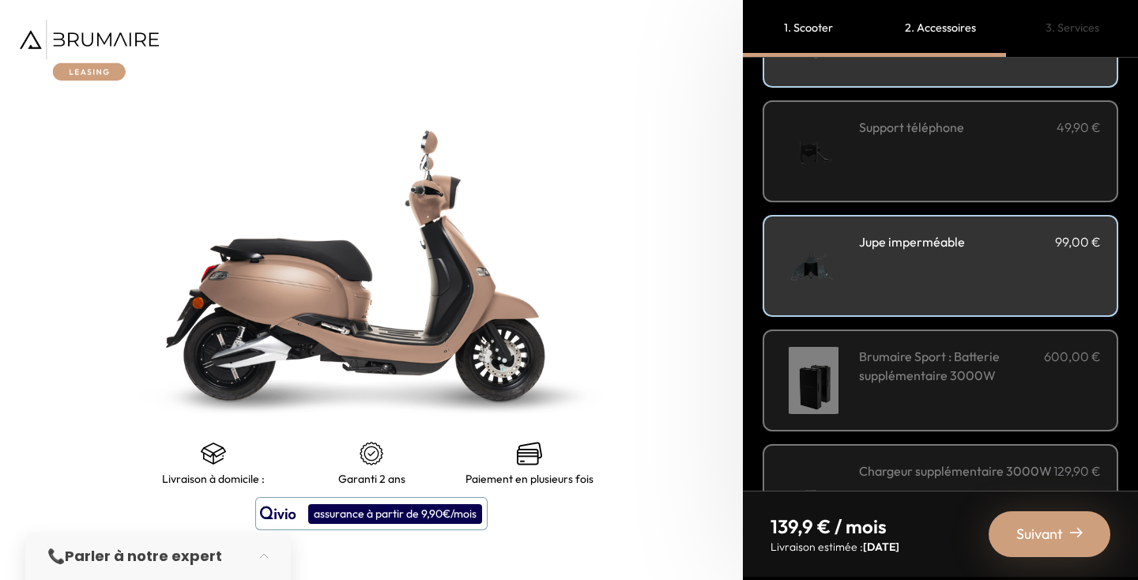
click at [913, 180] on div "Support téléphone 49,90 €" at bounding box center [980, 151] width 242 height 67
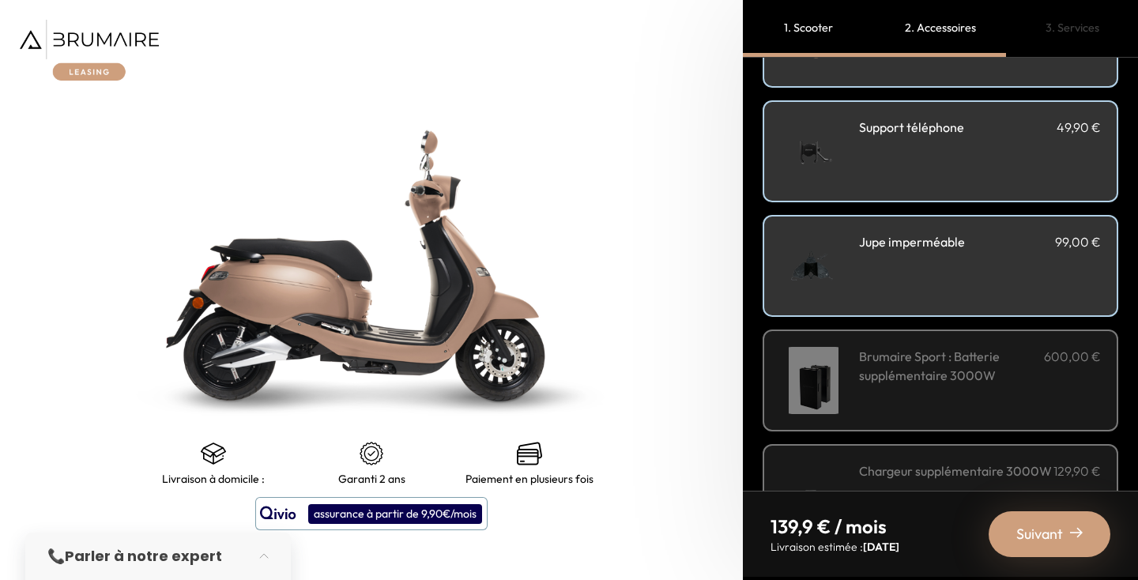
scroll to position [566, 0]
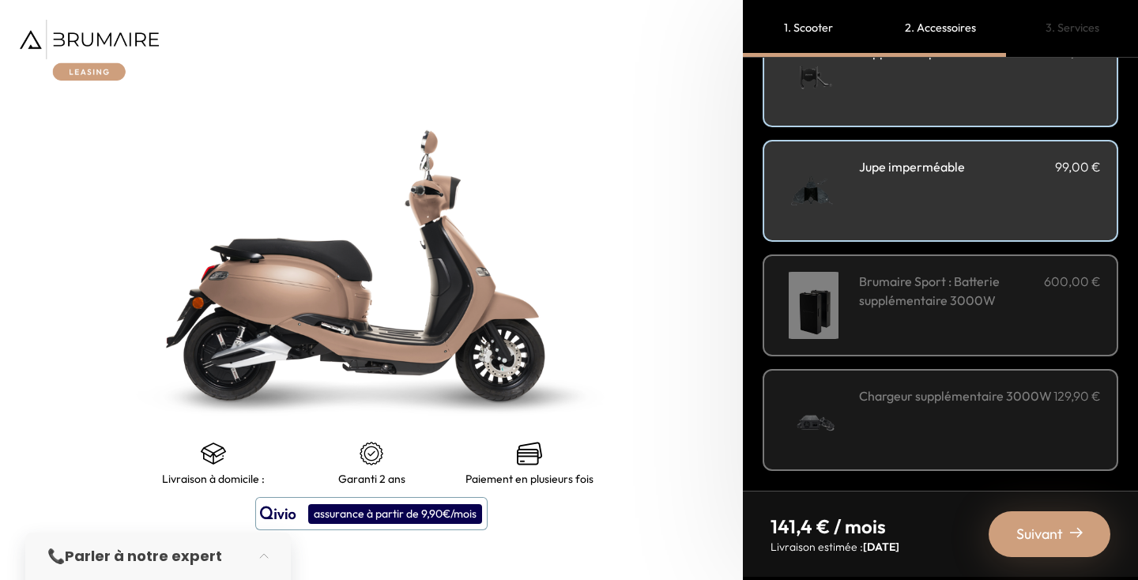
click at [893, 312] on div "Brumaire Sport : Batterie supplémentaire 3000W 600,00 €" at bounding box center [980, 305] width 242 height 67
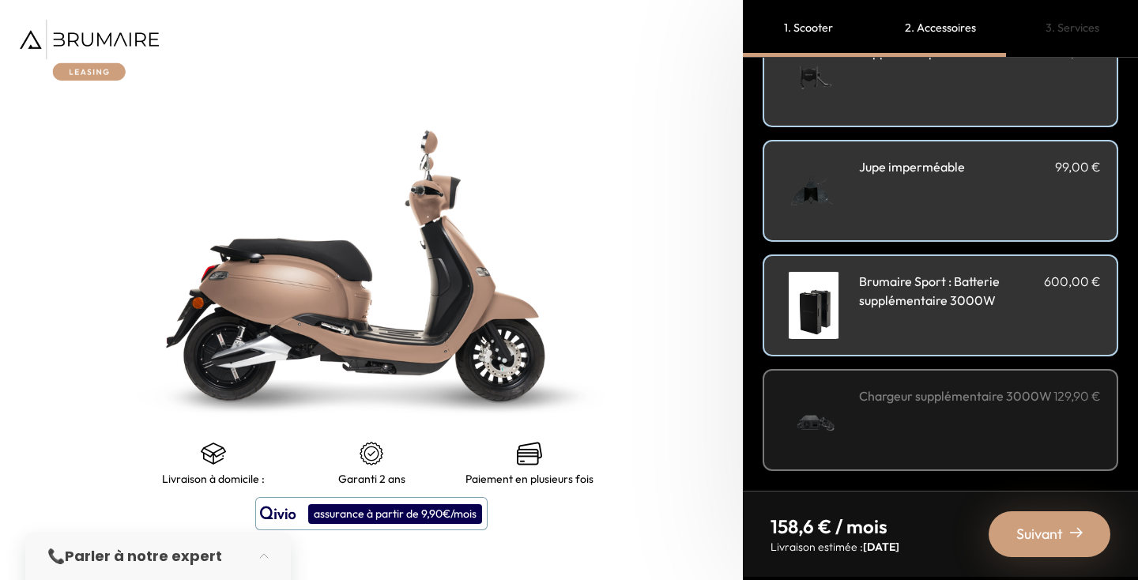
click at [893, 312] on div "Brumaire Sport : Batterie supplémentaire 3000W 600,00 €" at bounding box center [980, 305] width 242 height 67
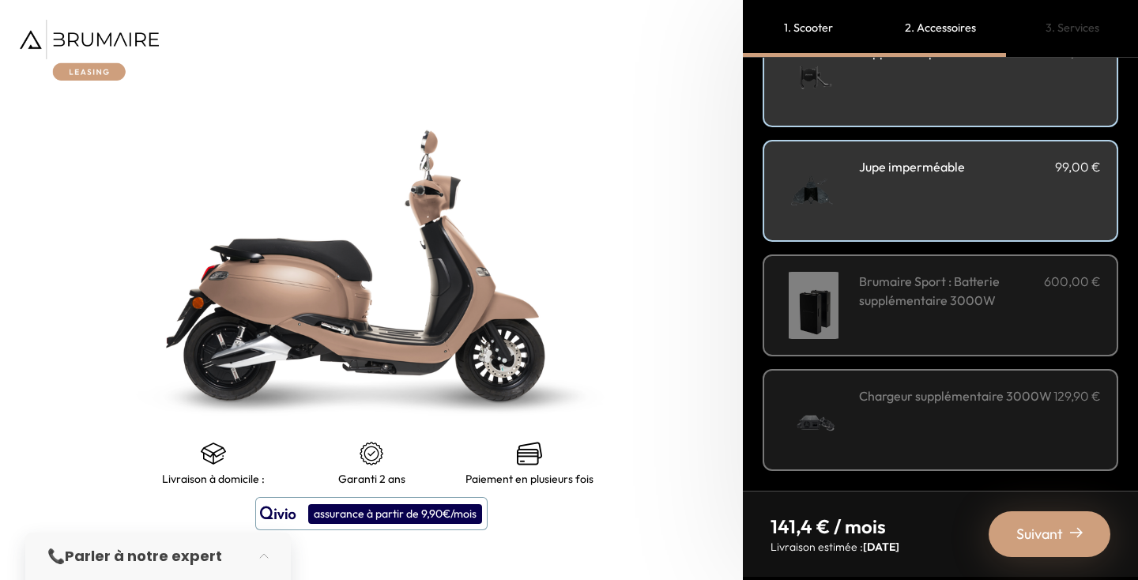
click at [876, 449] on div "Chargeur supplémentaire 3000W 129,90 €" at bounding box center [980, 419] width 242 height 67
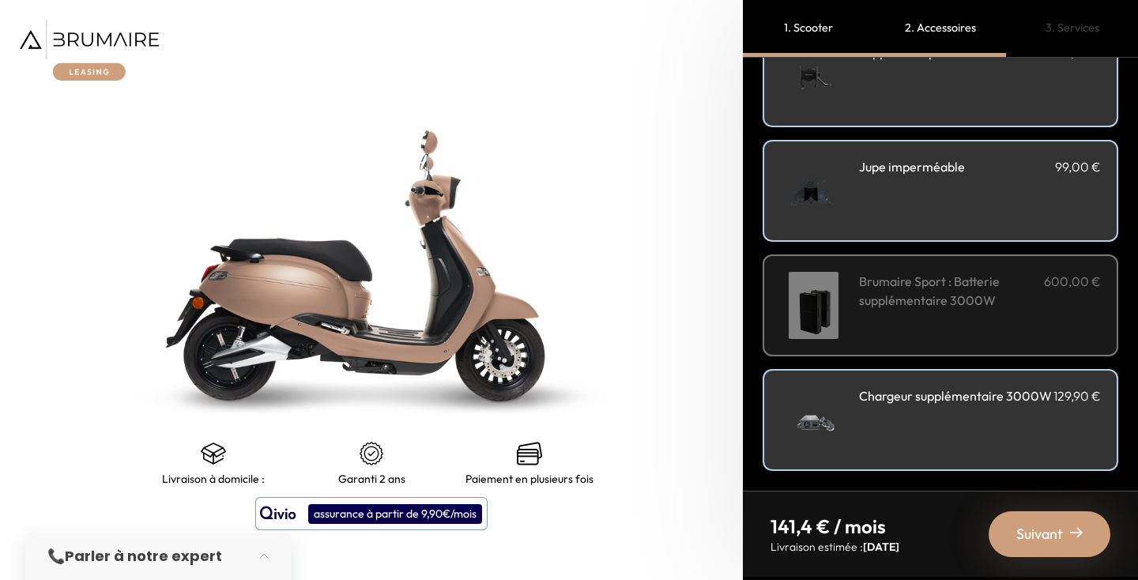
click at [876, 449] on div "Chargeur supplémentaire 3000W 129,90 €" at bounding box center [980, 419] width 242 height 67
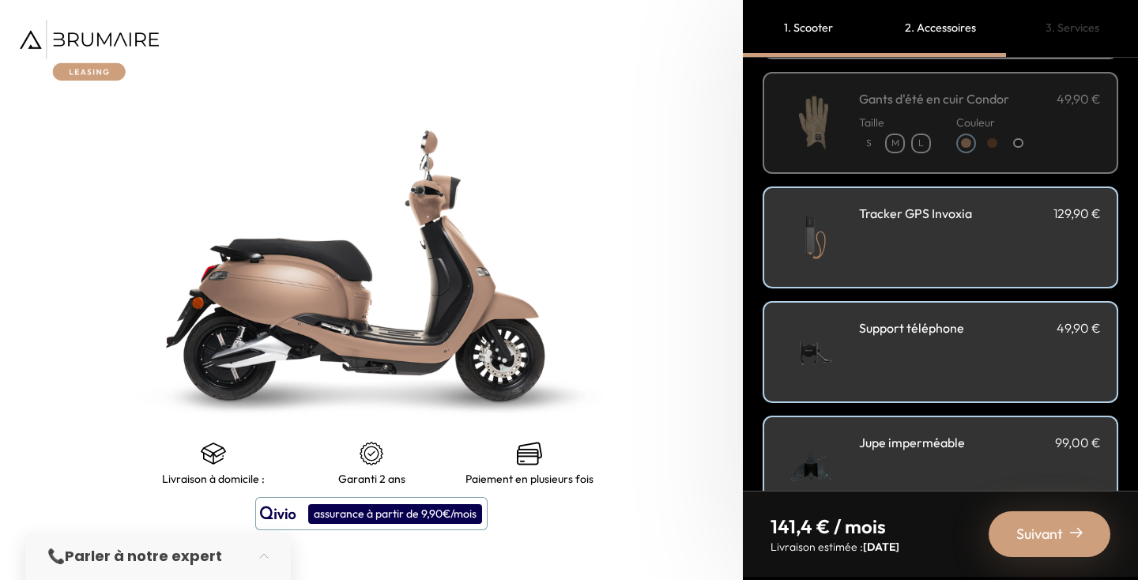
scroll to position [0, 0]
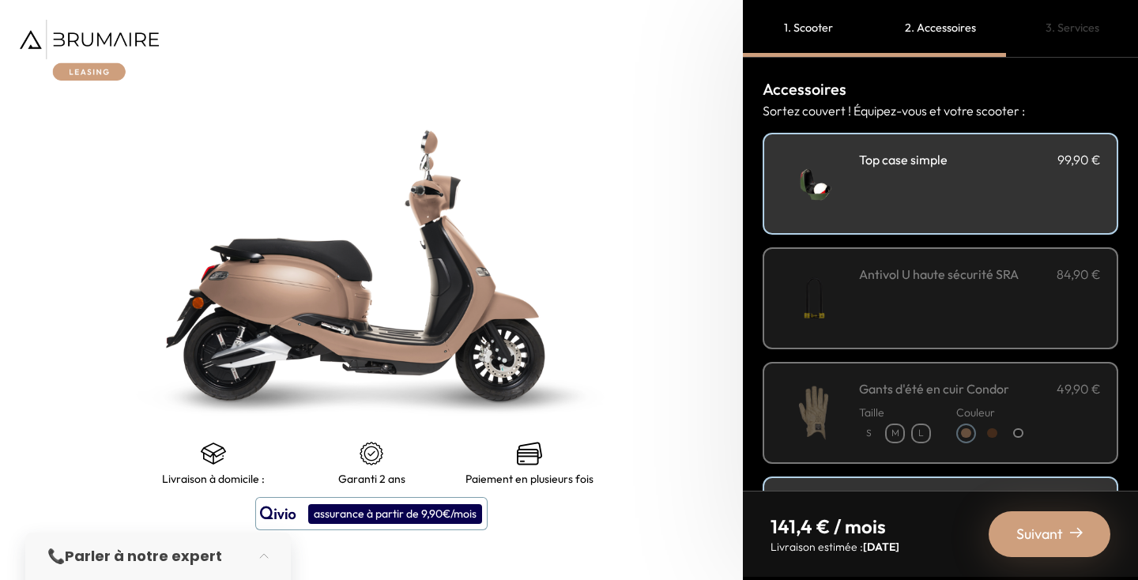
click at [1046, 550] on div "Suivant" at bounding box center [1050, 534] width 122 height 46
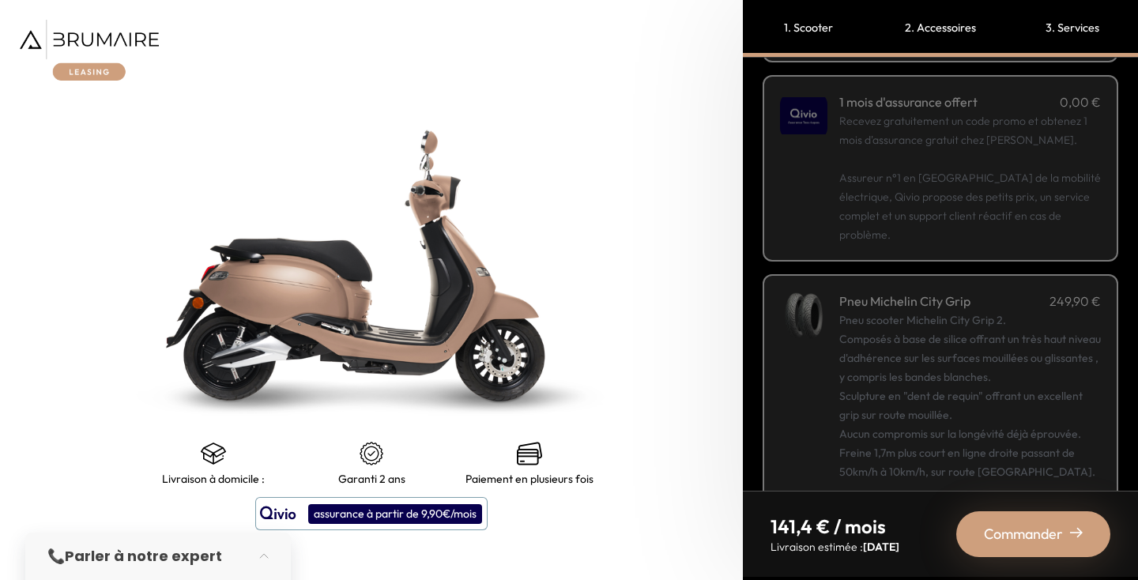
scroll to position [285, 0]
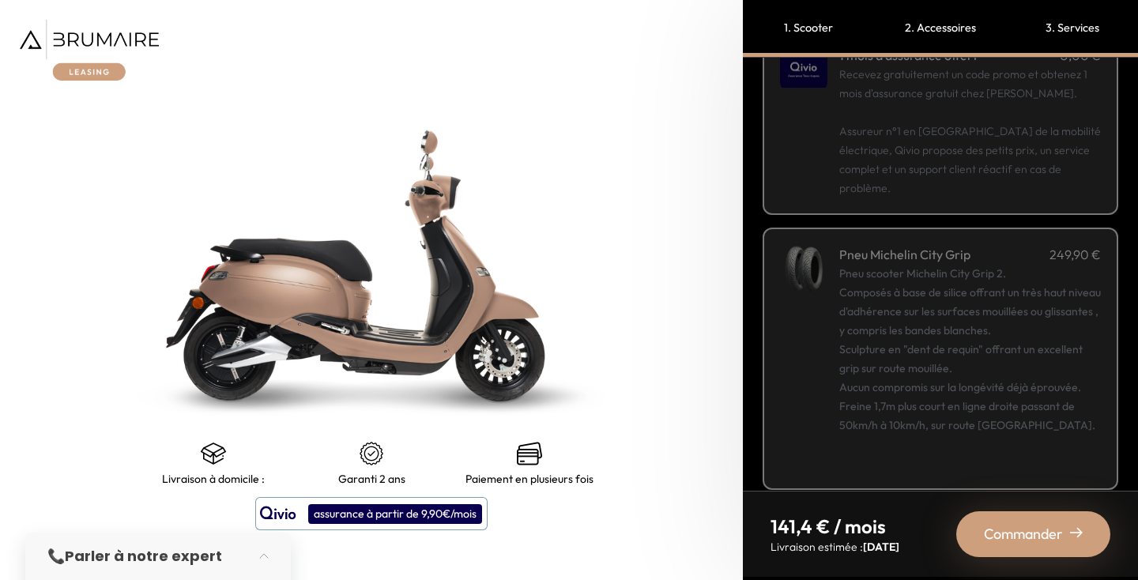
click at [919, 308] on div "Pneu scooter Michelin City Grip 2. Composés à base de silice offrant un très ha…" at bounding box center [970, 368] width 262 height 209
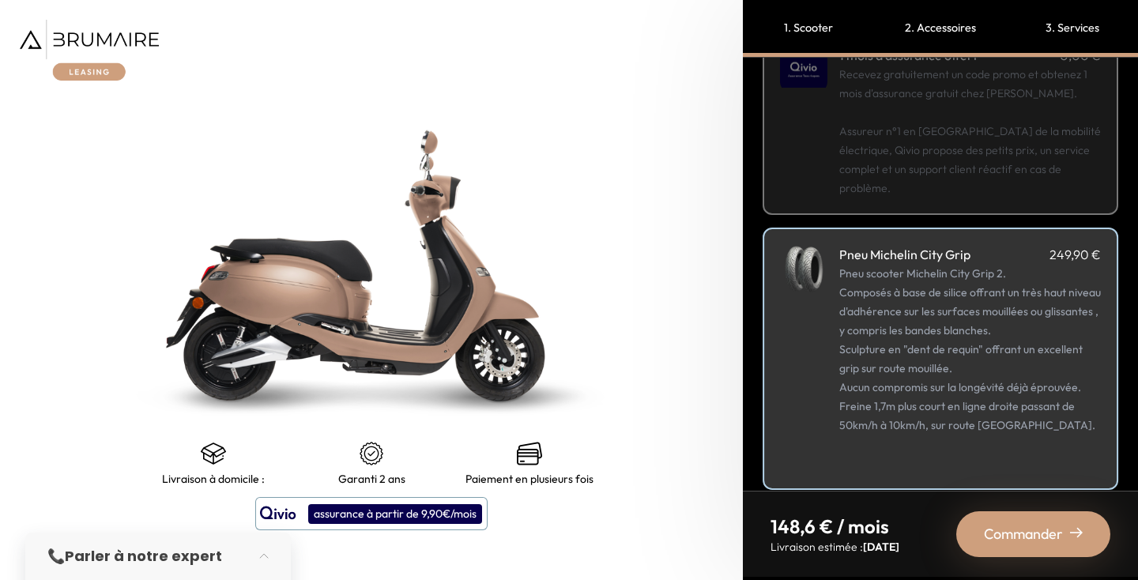
click at [967, 123] on p "Recevez gratuitement un code promo et obtenez 1 mois d'assurance gratuit chez […" at bounding box center [970, 131] width 262 height 133
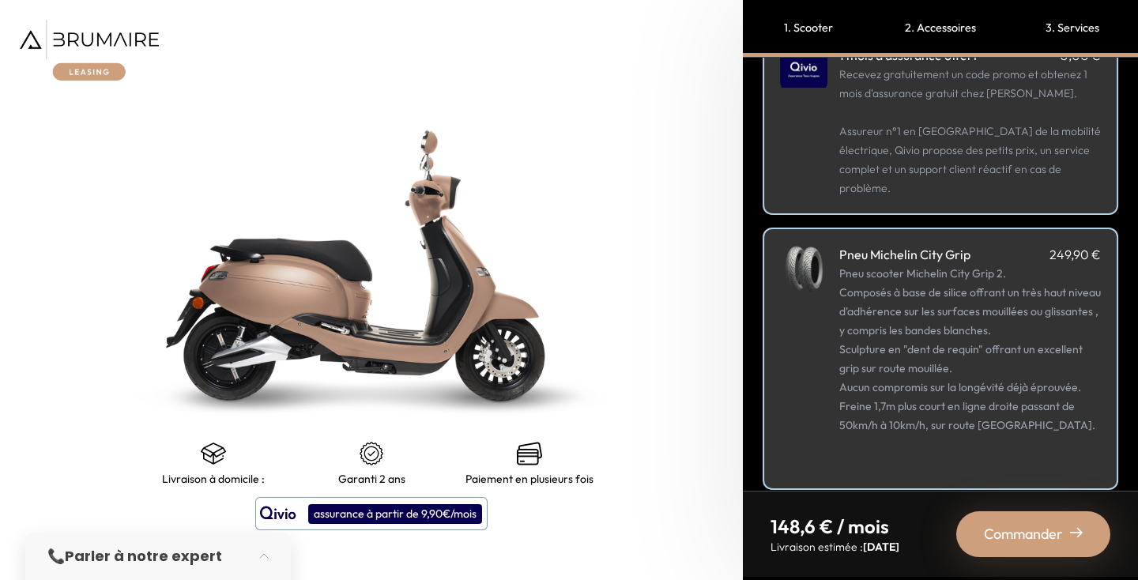
click at [936, 264] on div "Pneu scooter Michelin City Grip 2. Composés à base de silice offrant un très ha…" at bounding box center [970, 368] width 262 height 209
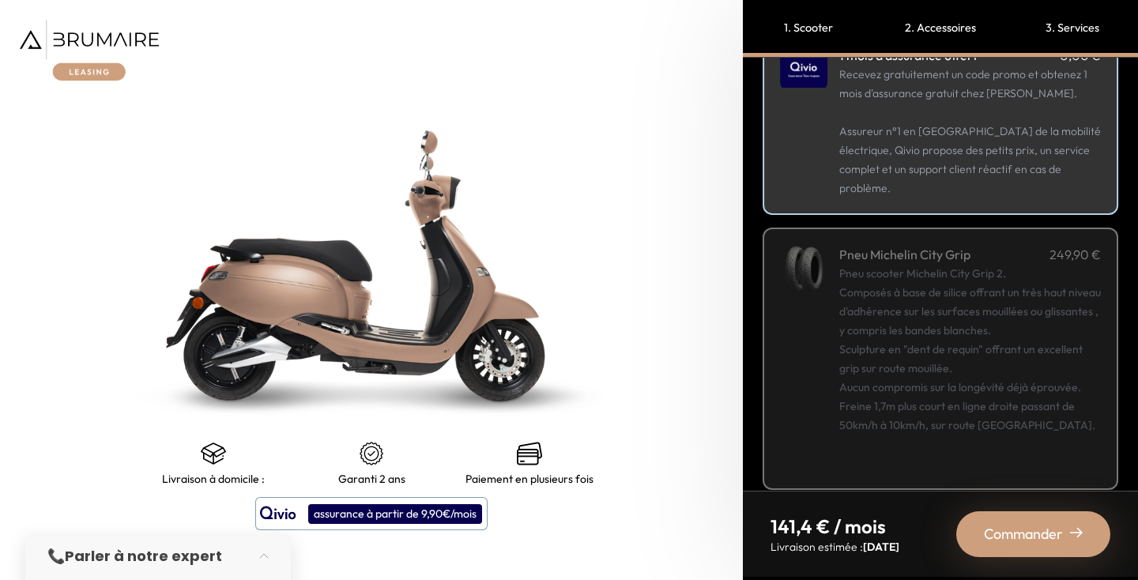
scroll to position [0, 0]
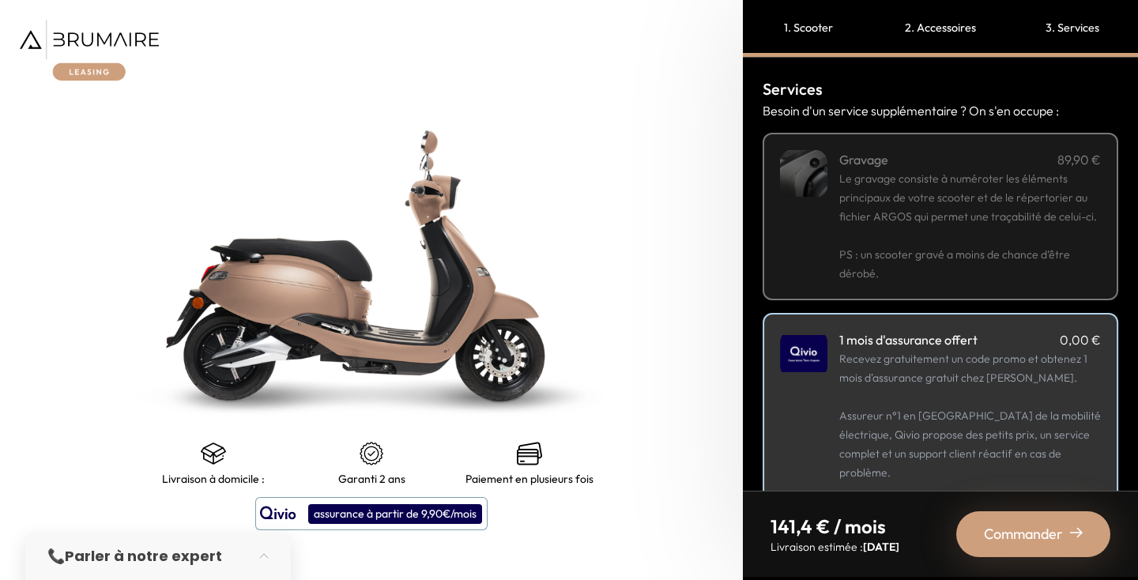
click at [942, 209] on span "Le gravage consiste à numéroter les éléments principaux de votre scooter et de …" at bounding box center [968, 197] width 258 height 52
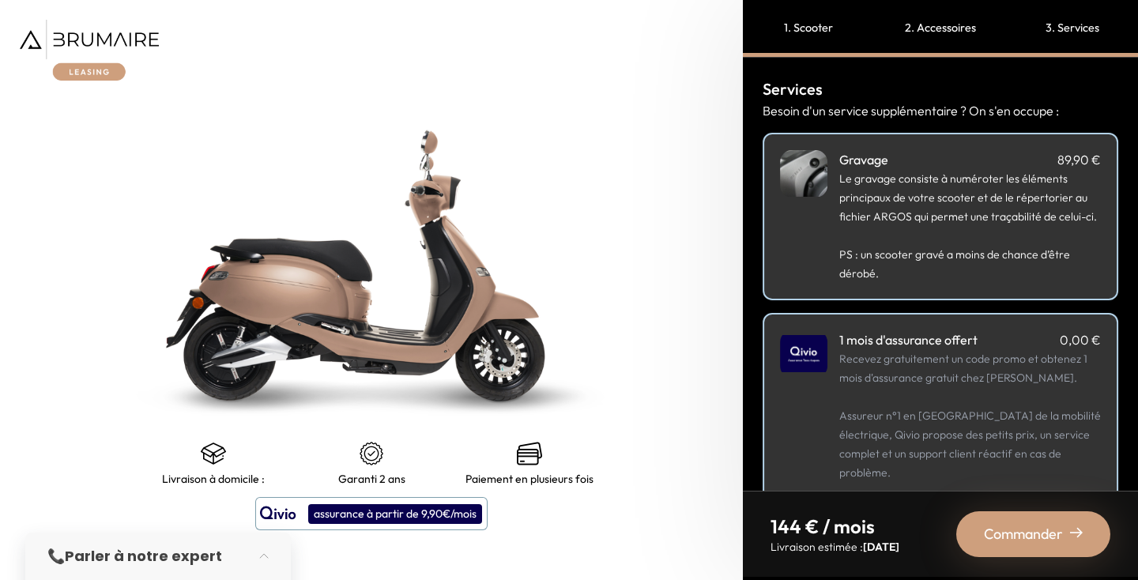
click at [942, 209] on span "Le gravage consiste à numéroter les éléments principaux de votre scooter et de …" at bounding box center [968, 197] width 258 height 52
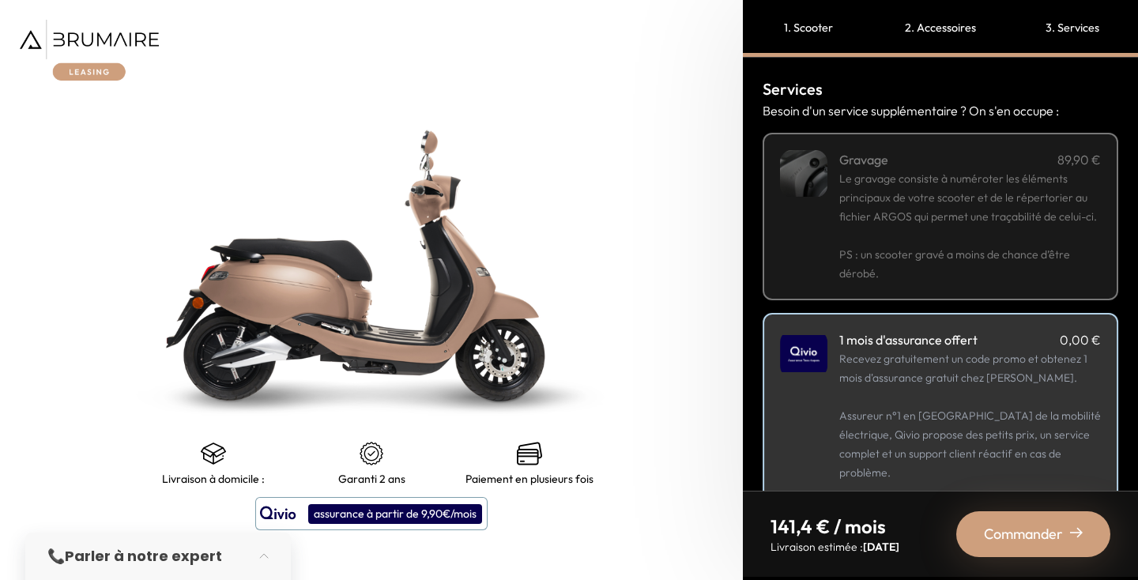
click at [942, 209] on span "Le gravage consiste à numéroter les éléments principaux de votre scooter et de …" at bounding box center [968, 197] width 258 height 52
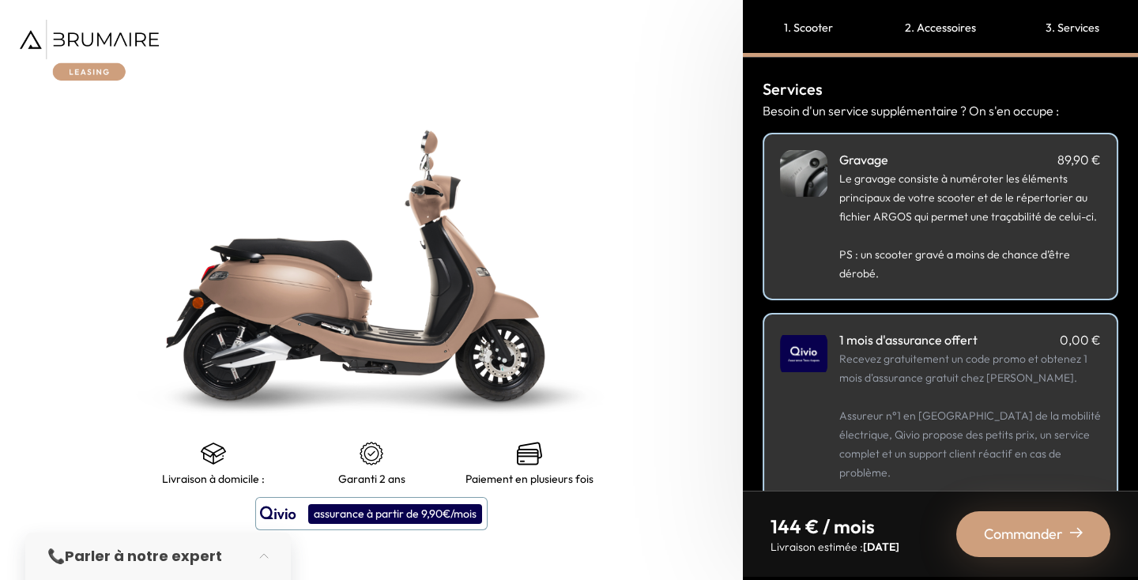
click at [942, 209] on span "Le gravage consiste à numéroter les éléments principaux de votre scooter et de …" at bounding box center [968, 197] width 258 height 52
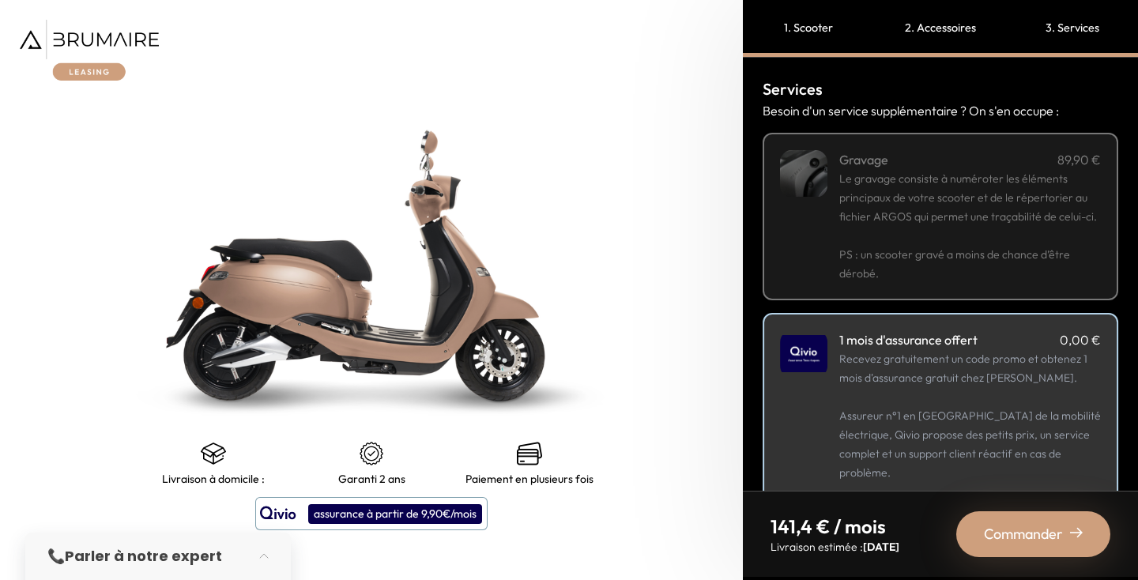
click at [942, 209] on span "Le gravage consiste à numéroter les éléments principaux de votre scooter et de …" at bounding box center [968, 197] width 258 height 52
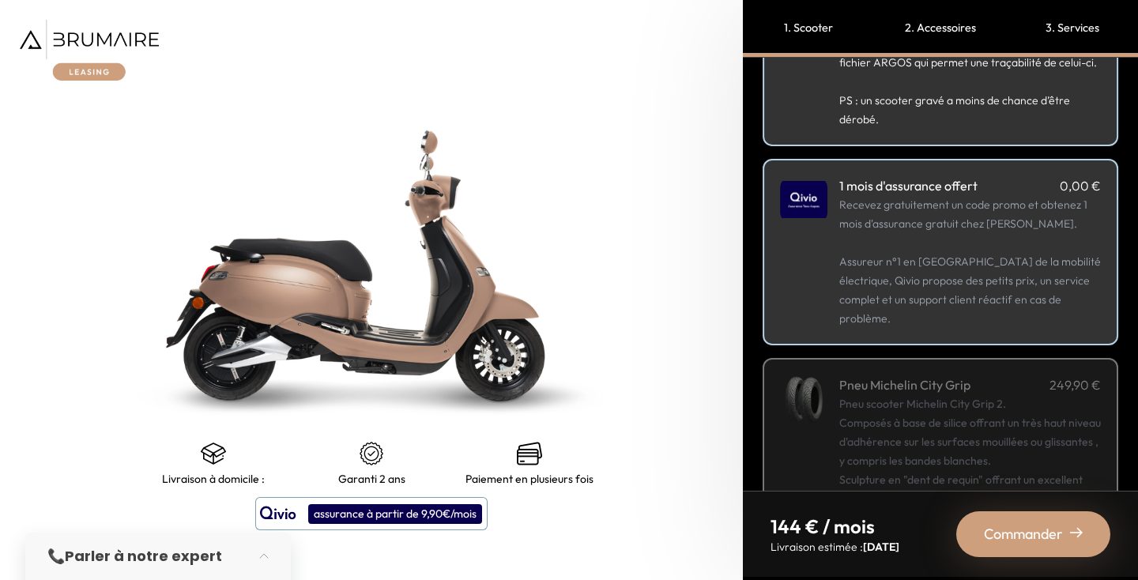
scroll to position [285, 0]
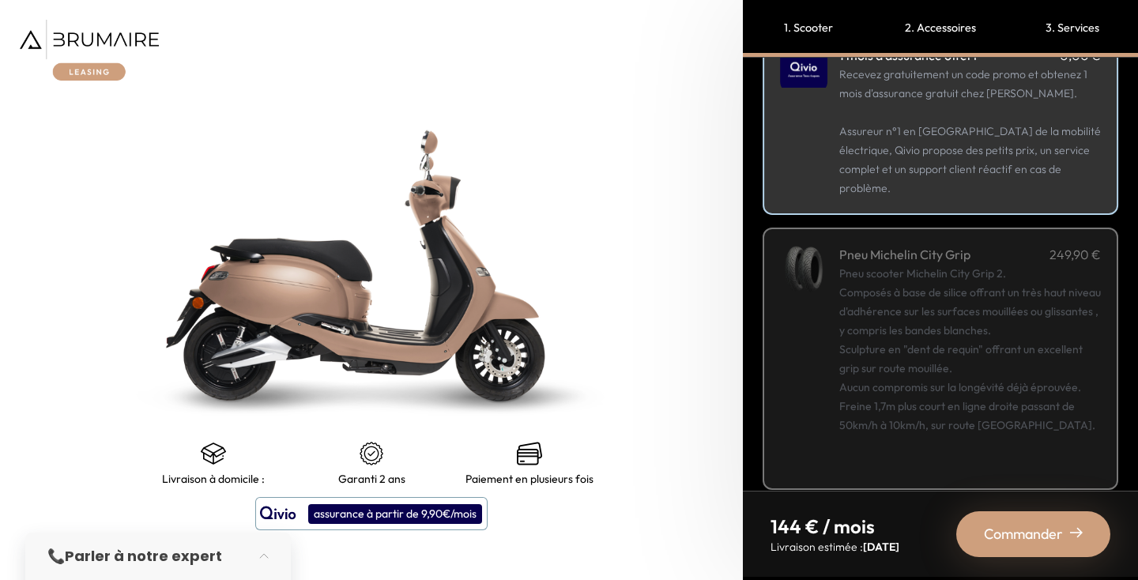
click at [1006, 548] on div "Commander" at bounding box center [1033, 534] width 154 height 46
